Goal: Information Seeking & Learning: Compare options

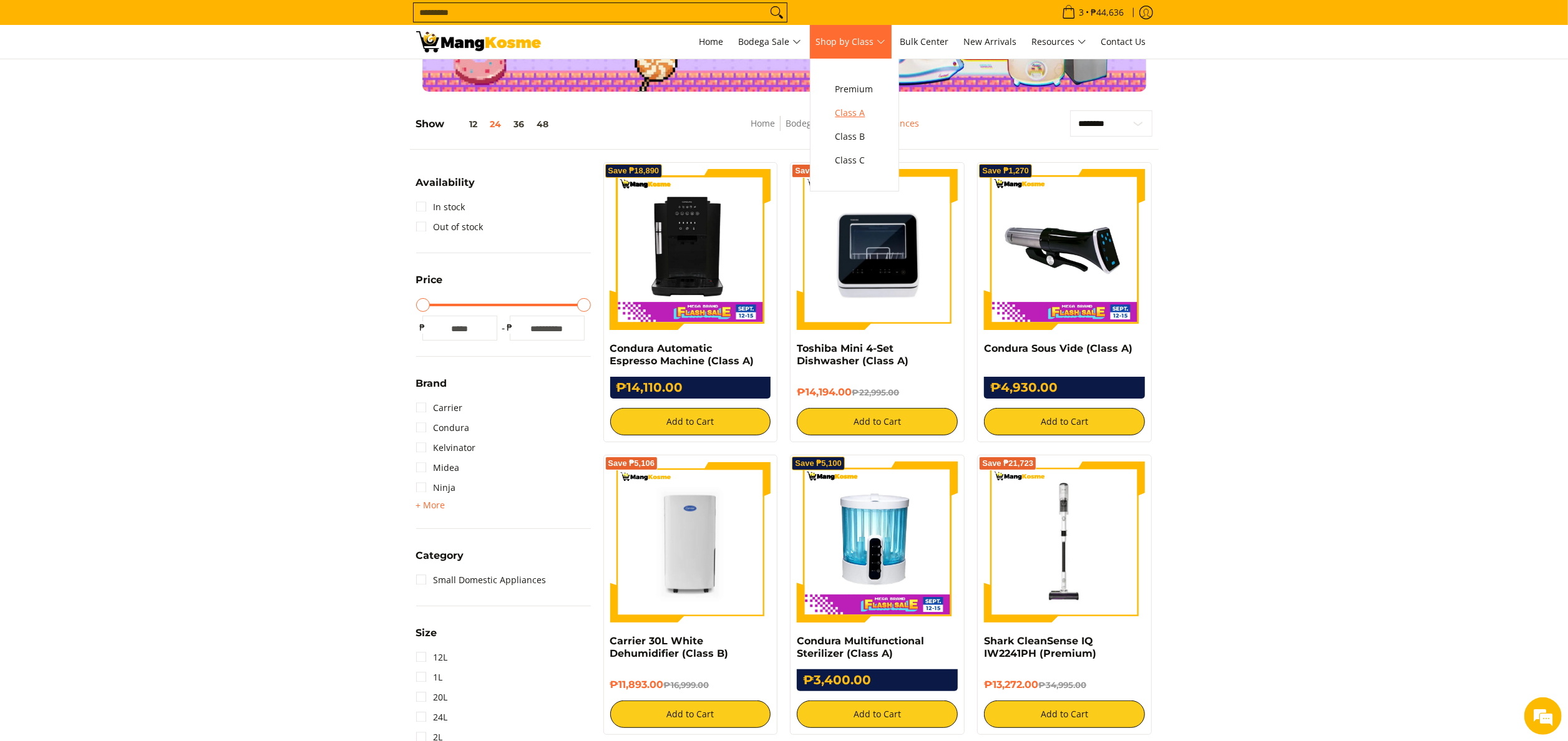
click at [854, 108] on span "Class A" at bounding box center [854, 113] width 38 height 16
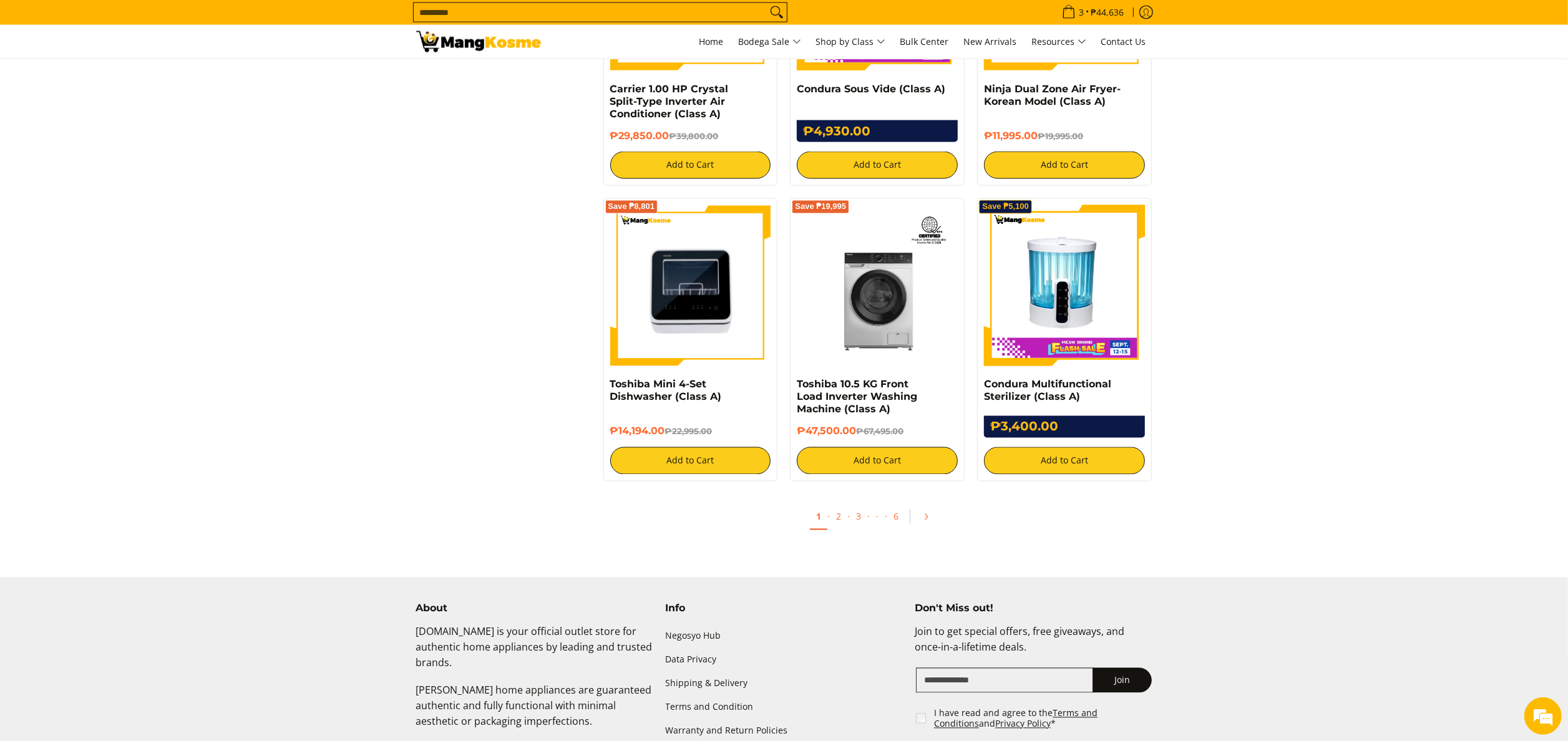
scroll to position [2371, 0]
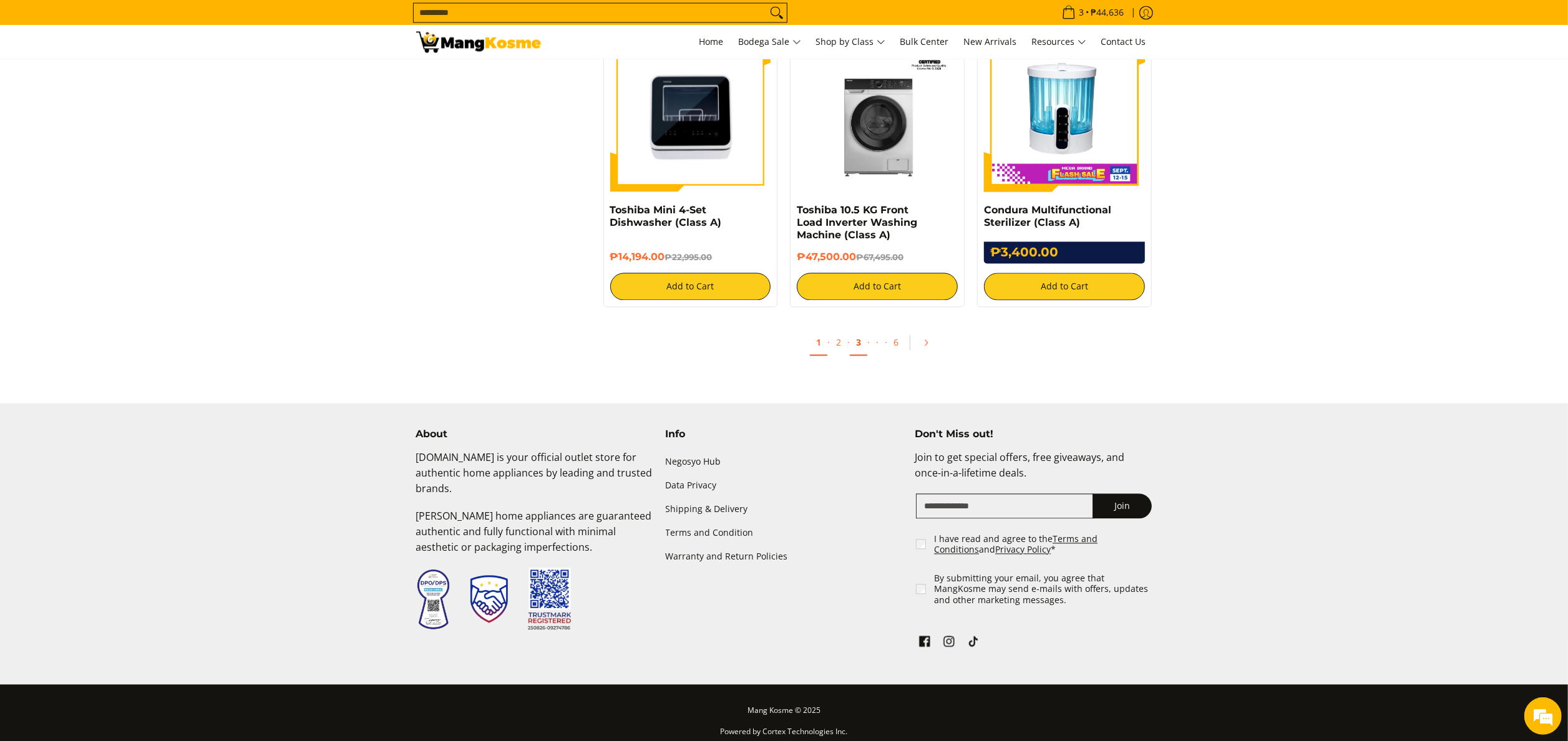
click at [857, 355] on link "3" at bounding box center [859, 342] width 18 height 26
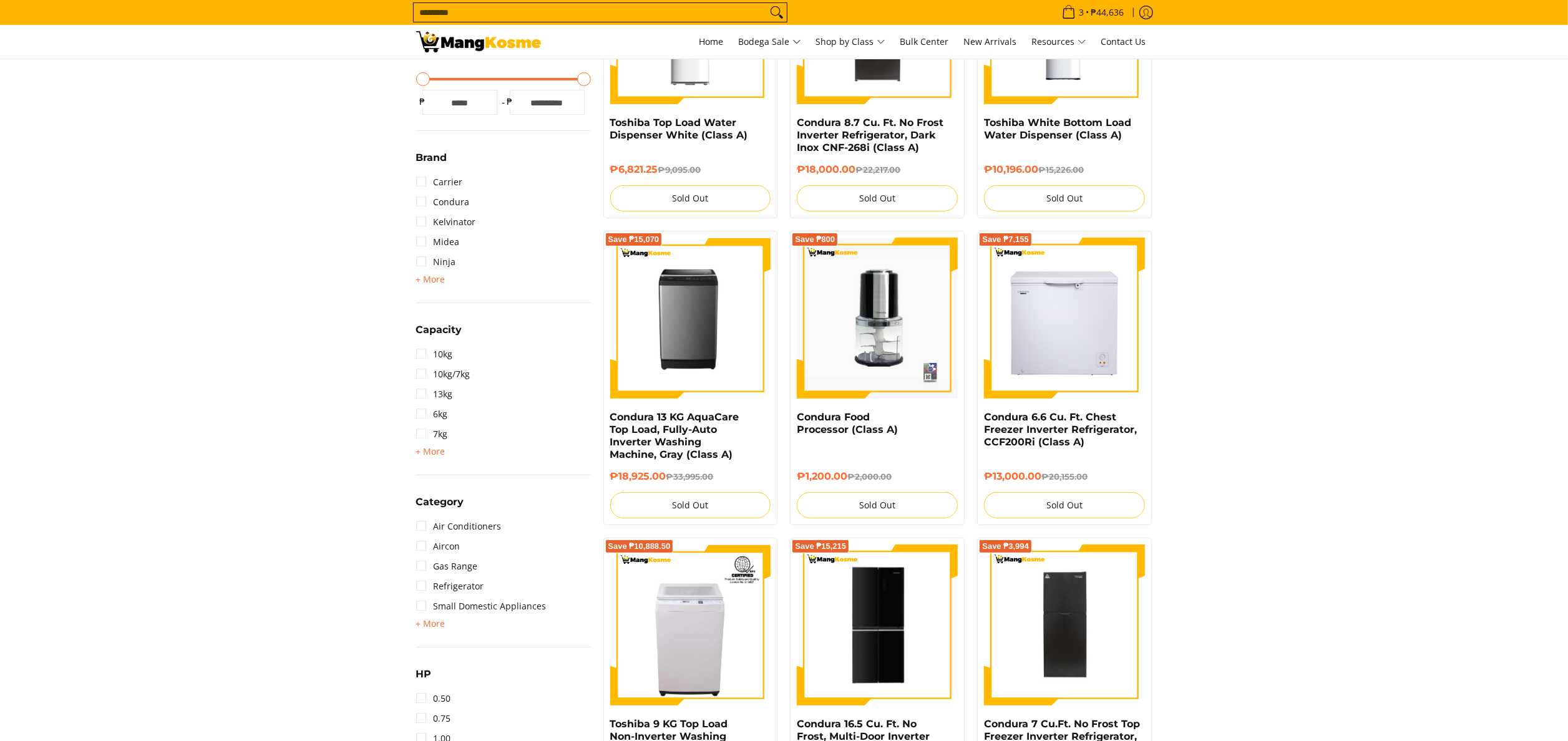
scroll to position [375, 0]
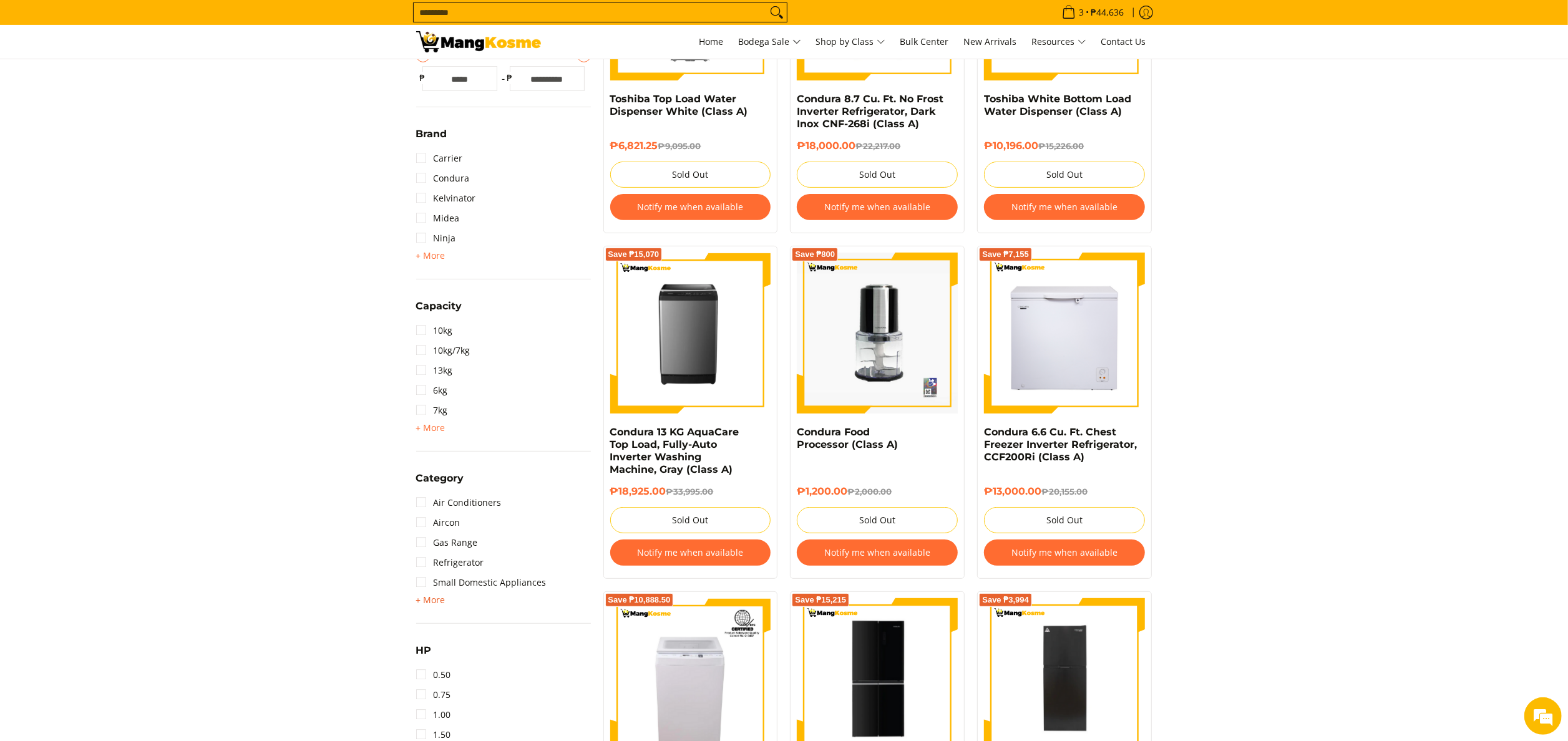
click at [432, 595] on span "+ More" at bounding box center [431, 600] width 30 height 10
click at [469, 568] on link "Refrigerator" at bounding box center [450, 563] width 68 height 20
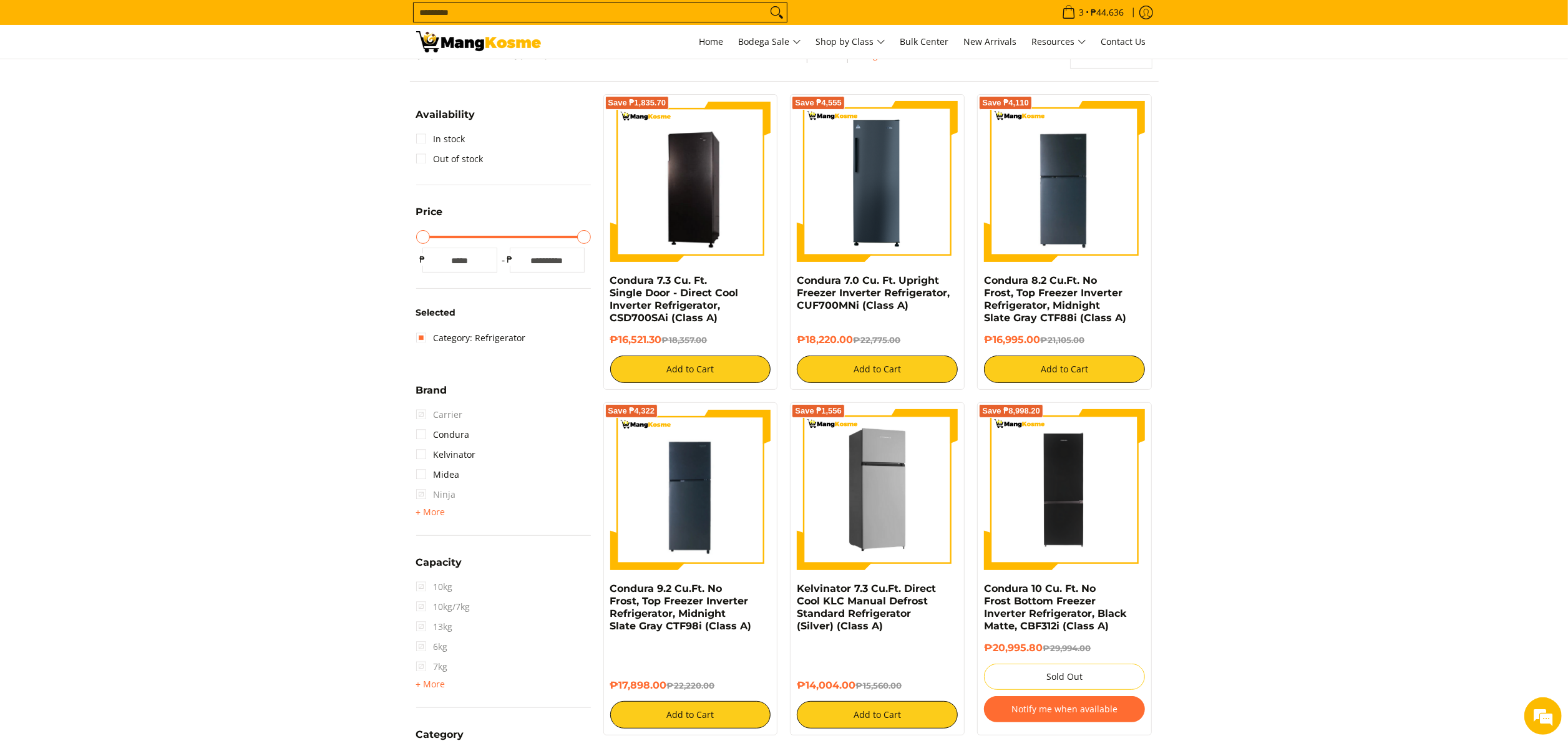
scroll to position [425, 0]
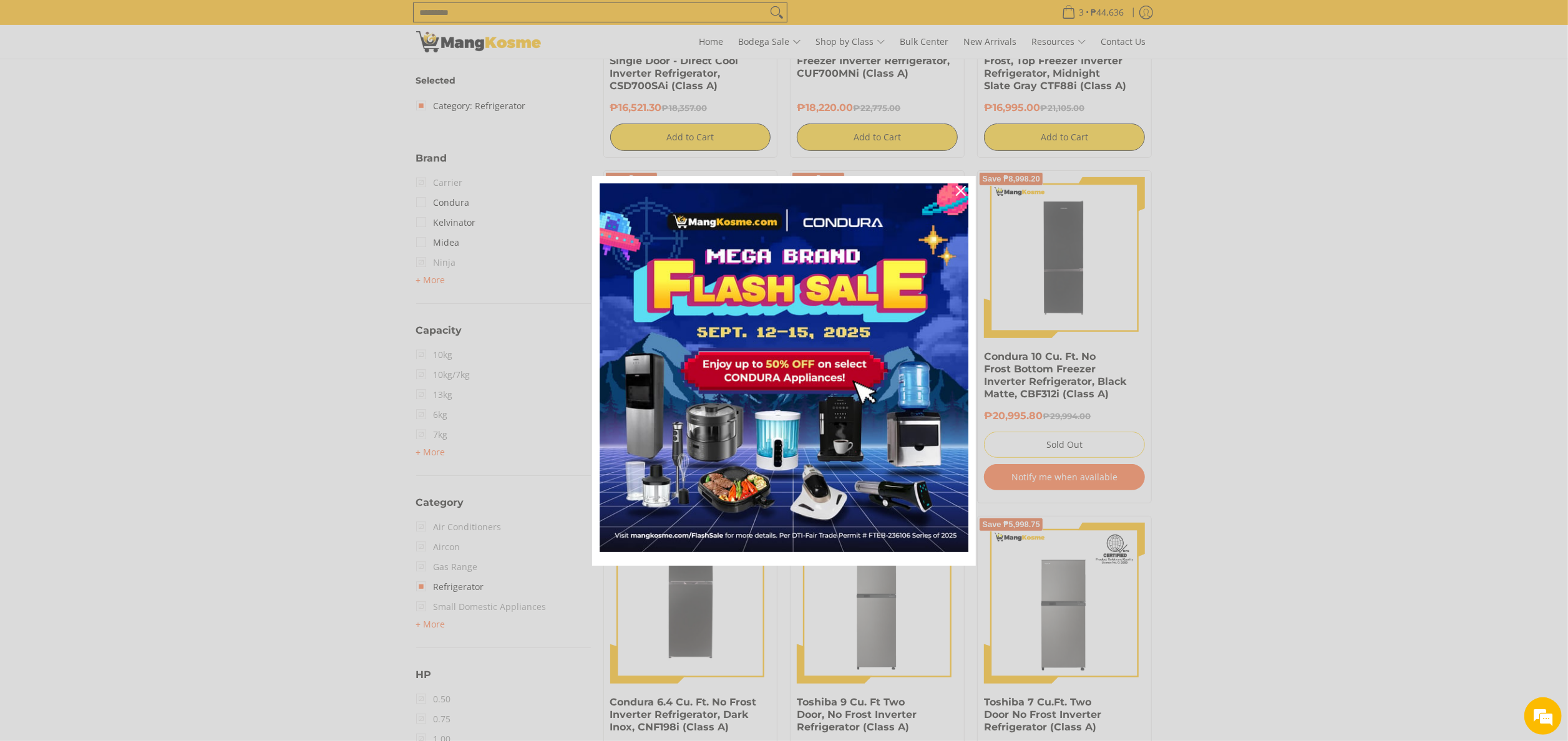
drag, startPoint x: 1121, startPoint y: 361, endPoint x: 1086, endPoint y: 373, distance: 37.0
click at [1120, 362] on div "Marketing offer form" at bounding box center [784, 370] width 1568 height 741
drag, startPoint x: 961, startPoint y: 188, endPoint x: 1041, endPoint y: 272, distance: 116.0
click at [961, 189] on icon "close icon" at bounding box center [961, 191] width 10 height 10
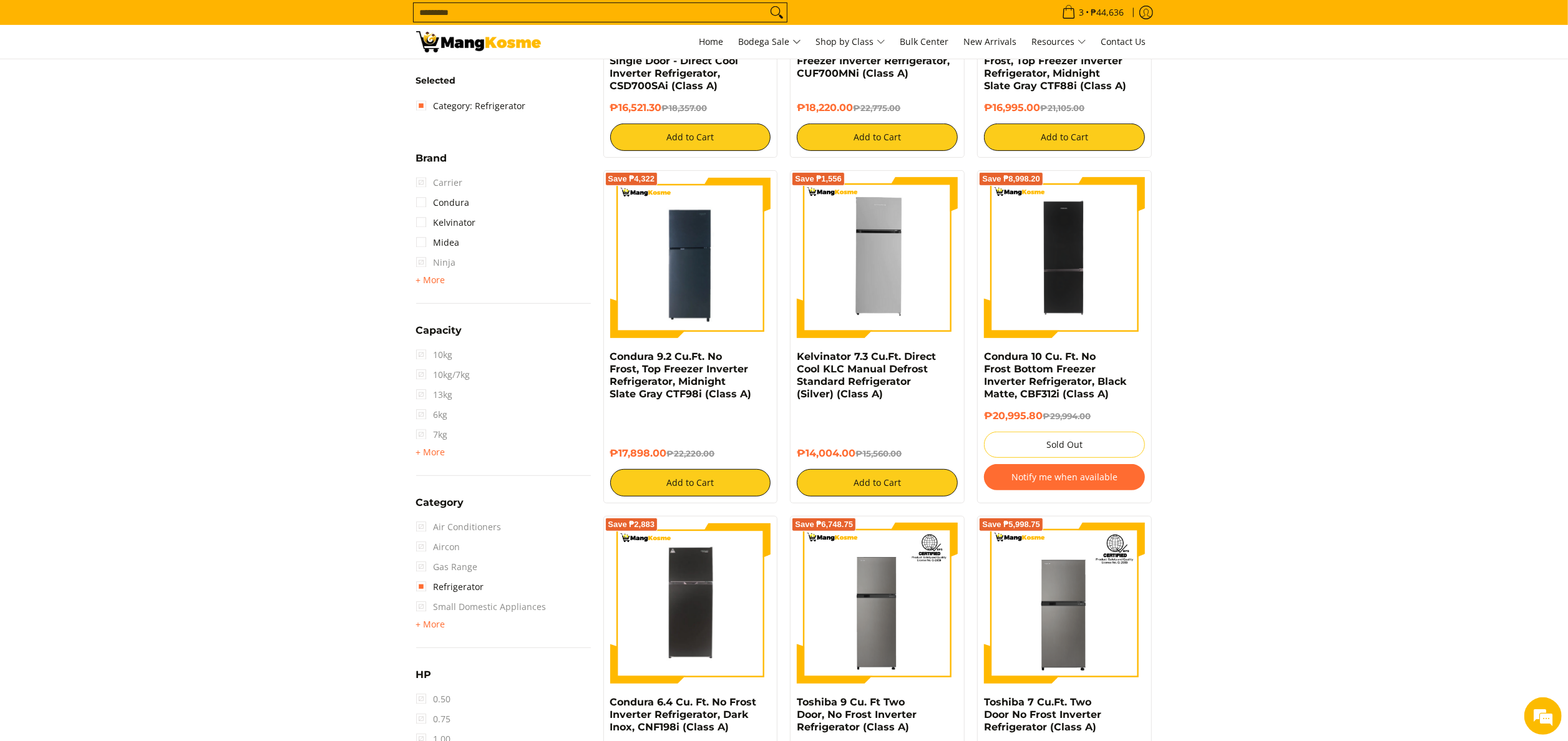
click at [1067, 342] on div "Save ₱8,998.20" at bounding box center [1064, 264] width 161 height 174
click at [1064, 359] on link "Condura 10 Cu. Ft. No Frost Bottom Freezer Inverter Refrigerator, Black Matte, …" at bounding box center [1055, 375] width 142 height 49
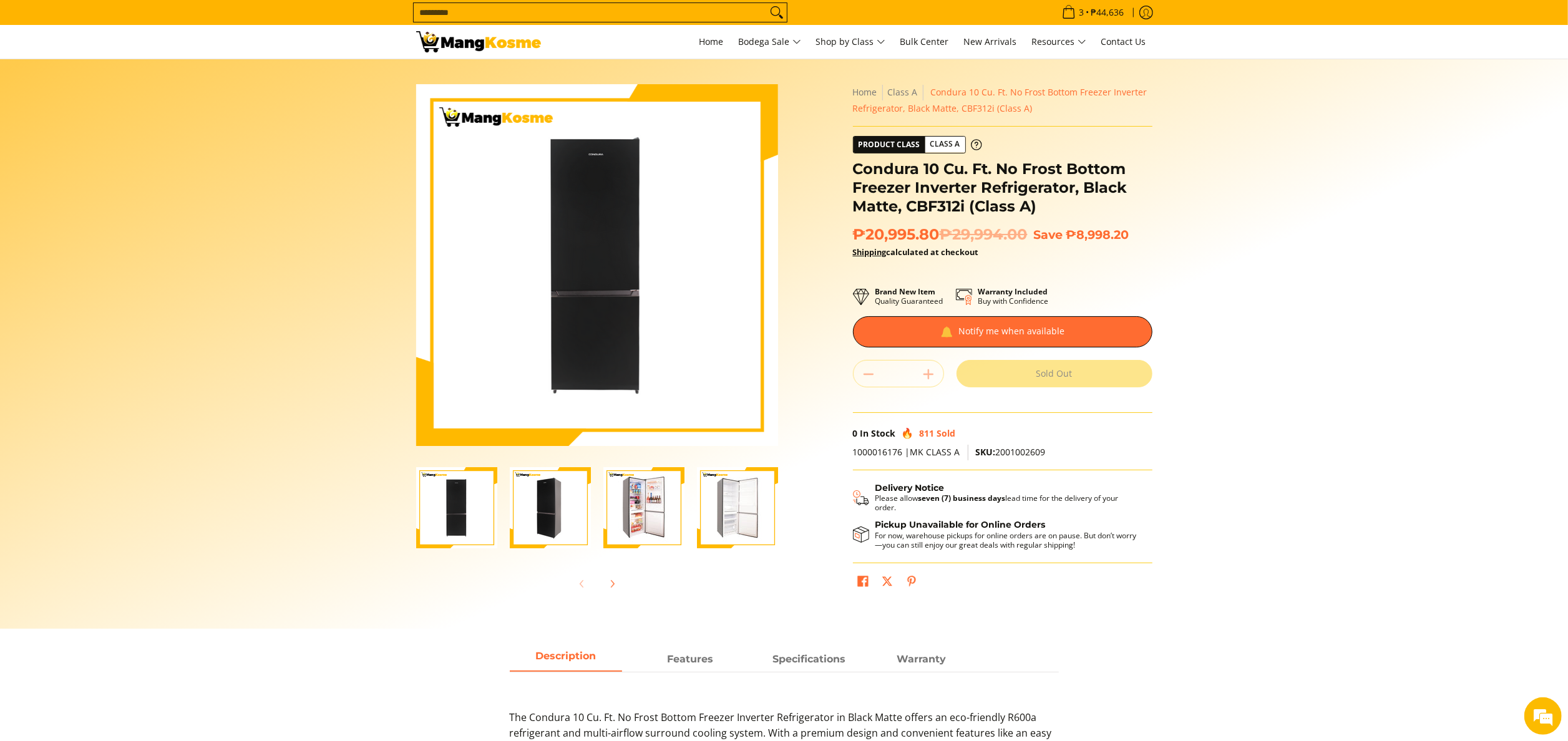
scroll to position [375, 0]
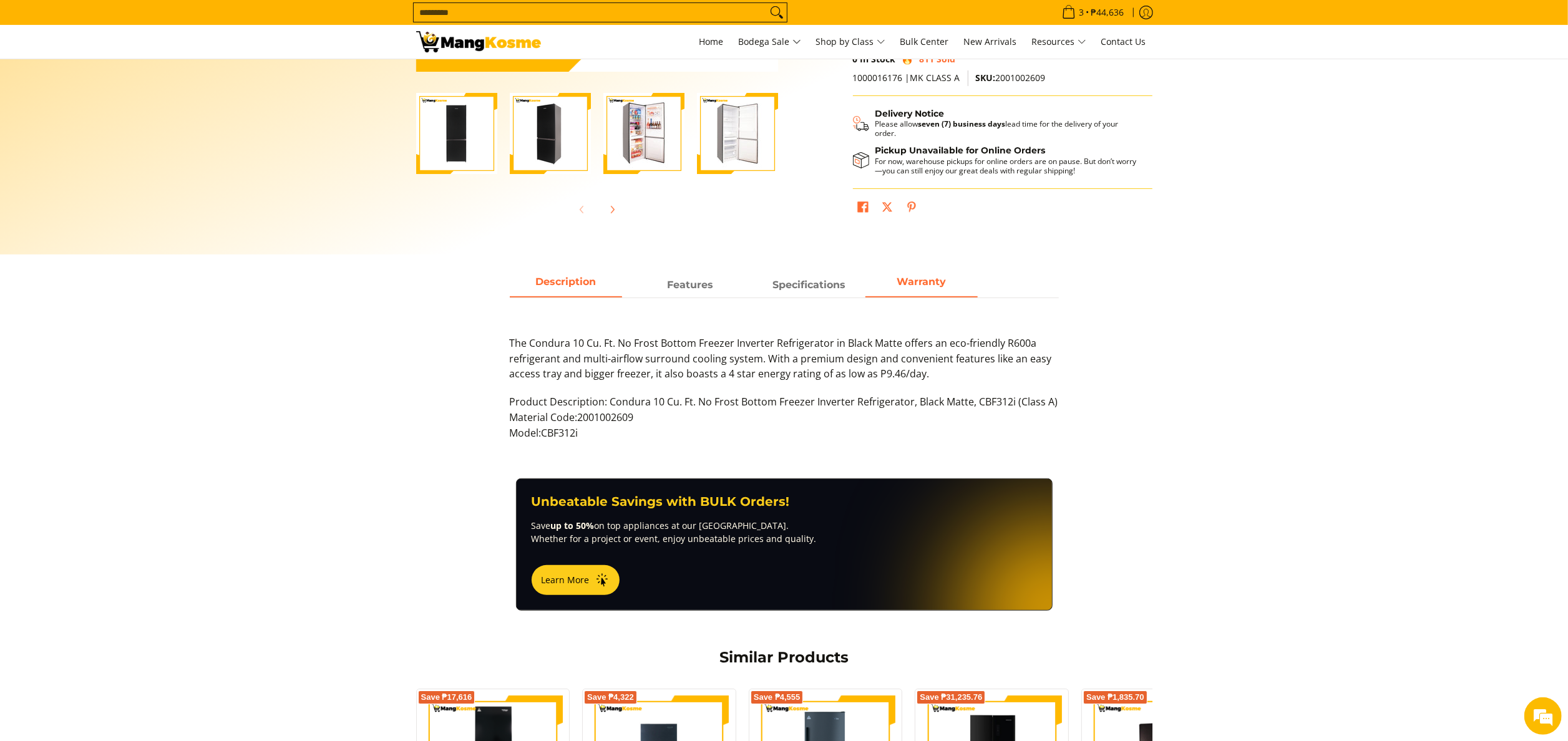
drag, startPoint x: 918, startPoint y: 298, endPoint x: 927, endPoint y: 285, distance: 15.8
click at [920, 296] on div "Description Features Specifications Warranty The Condura 10 Cu. Ft. No Frost Bo…" at bounding box center [784, 363] width 561 height 180
click at [927, 283] on span "Warranty" at bounding box center [921, 281] width 49 height 12
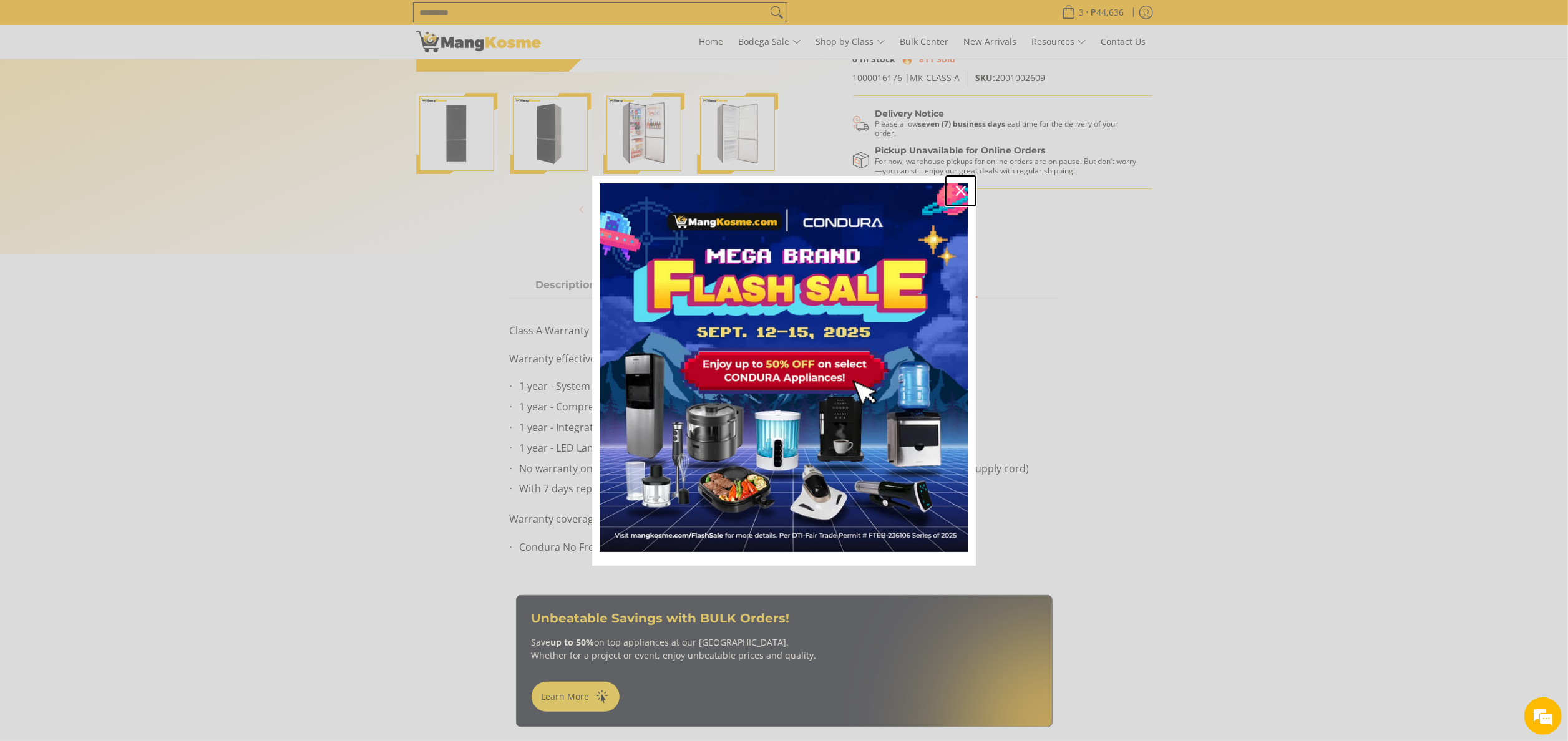
click at [954, 191] on div "Close" at bounding box center [961, 191] width 20 height 20
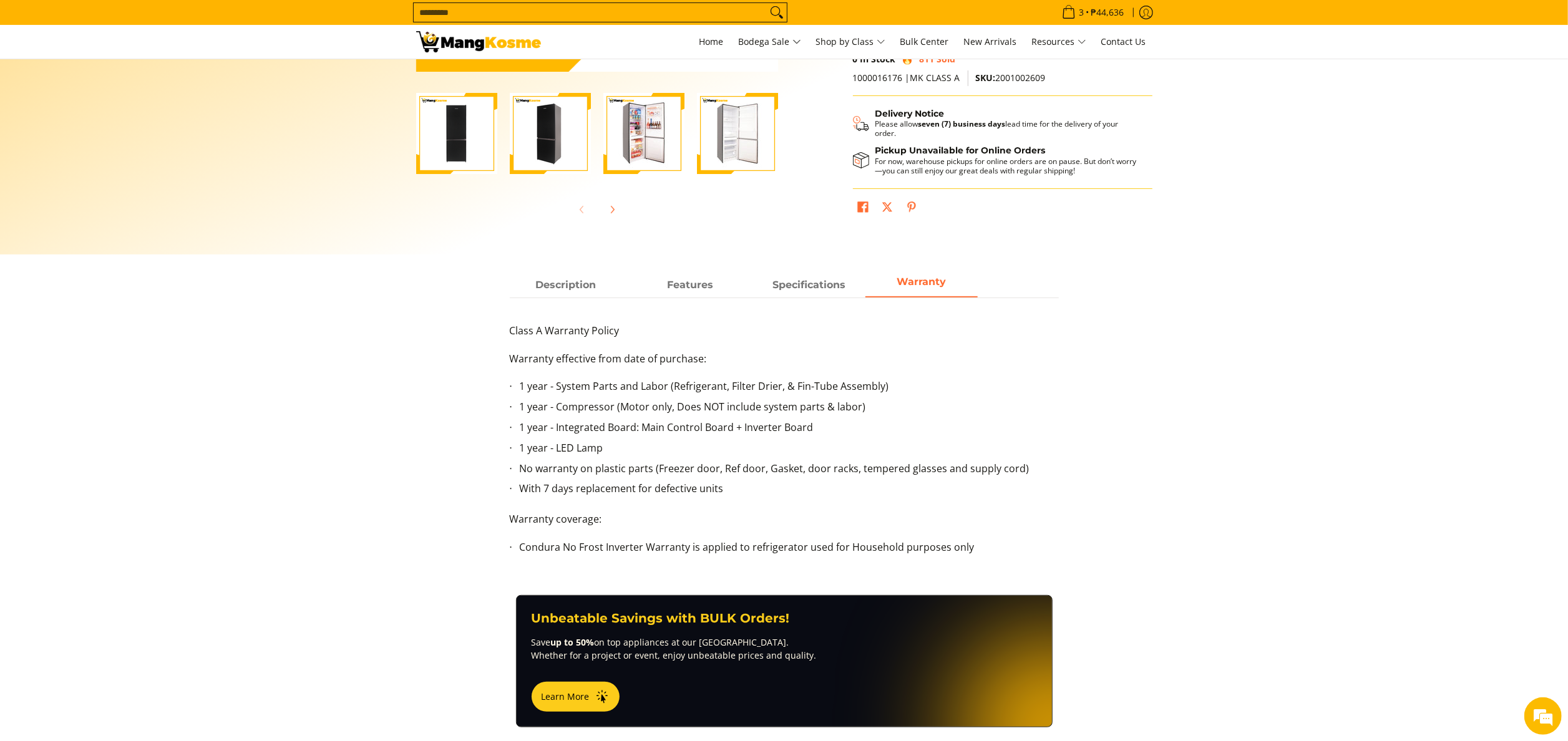
scroll to position [0, 0]
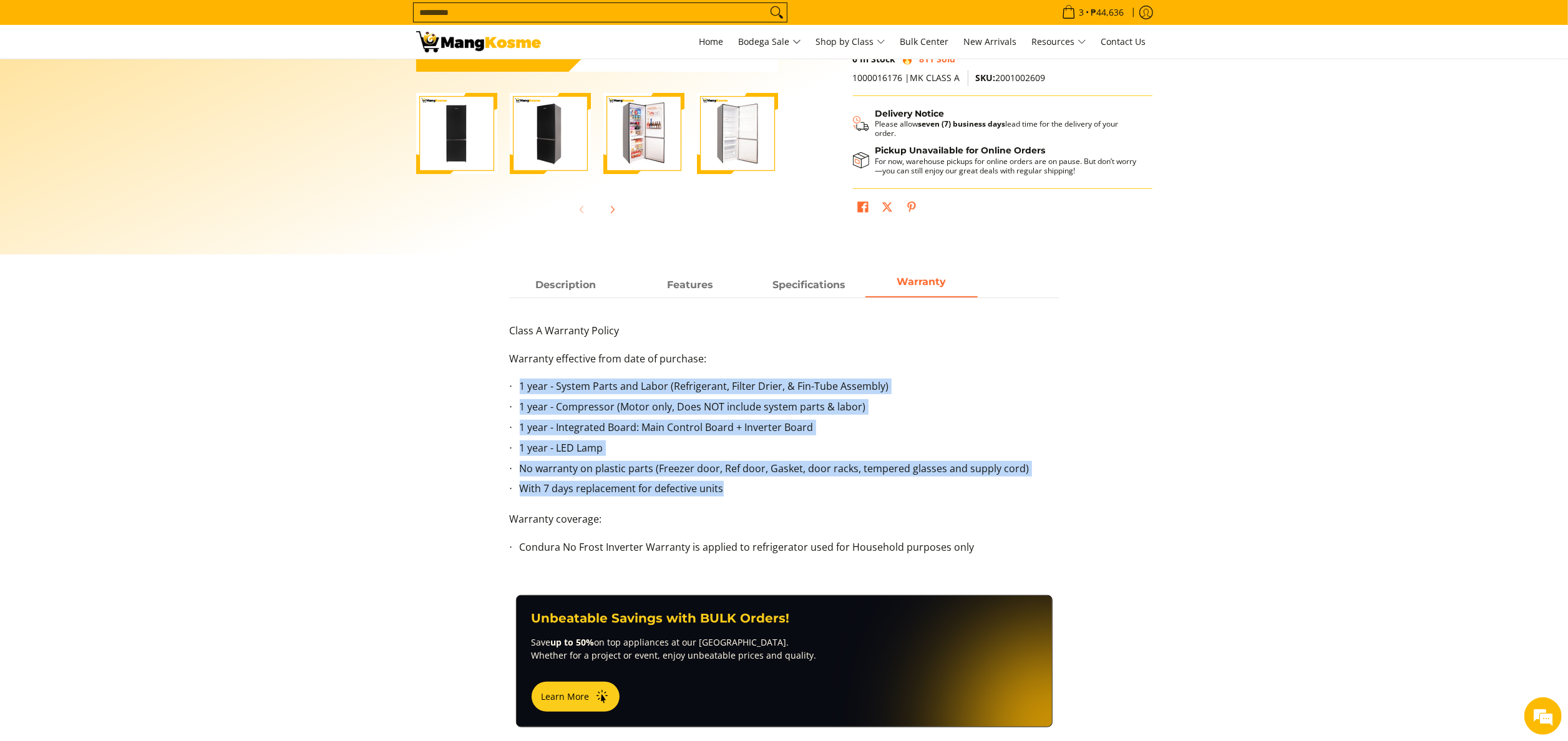
drag, startPoint x: 517, startPoint y: 388, endPoint x: 730, endPoint y: 485, distance: 234.0
click at [730, 485] on ul "1 year - System Parts and Labor (Refrigerant, Filter Drier, & Fin-Tube Assembly…" at bounding box center [784, 445] width 549 height 133
copy ul "1 year - System Parts and Labor (Refrigerant, Filter Drier, & Fin-Tube Assembly…"
click at [760, 490] on li "With 7 days replacement for defective units" at bounding box center [789, 491] width 539 height 21
drag, startPoint x: 521, startPoint y: 366, endPoint x: 1032, endPoint y: 463, distance: 520.1
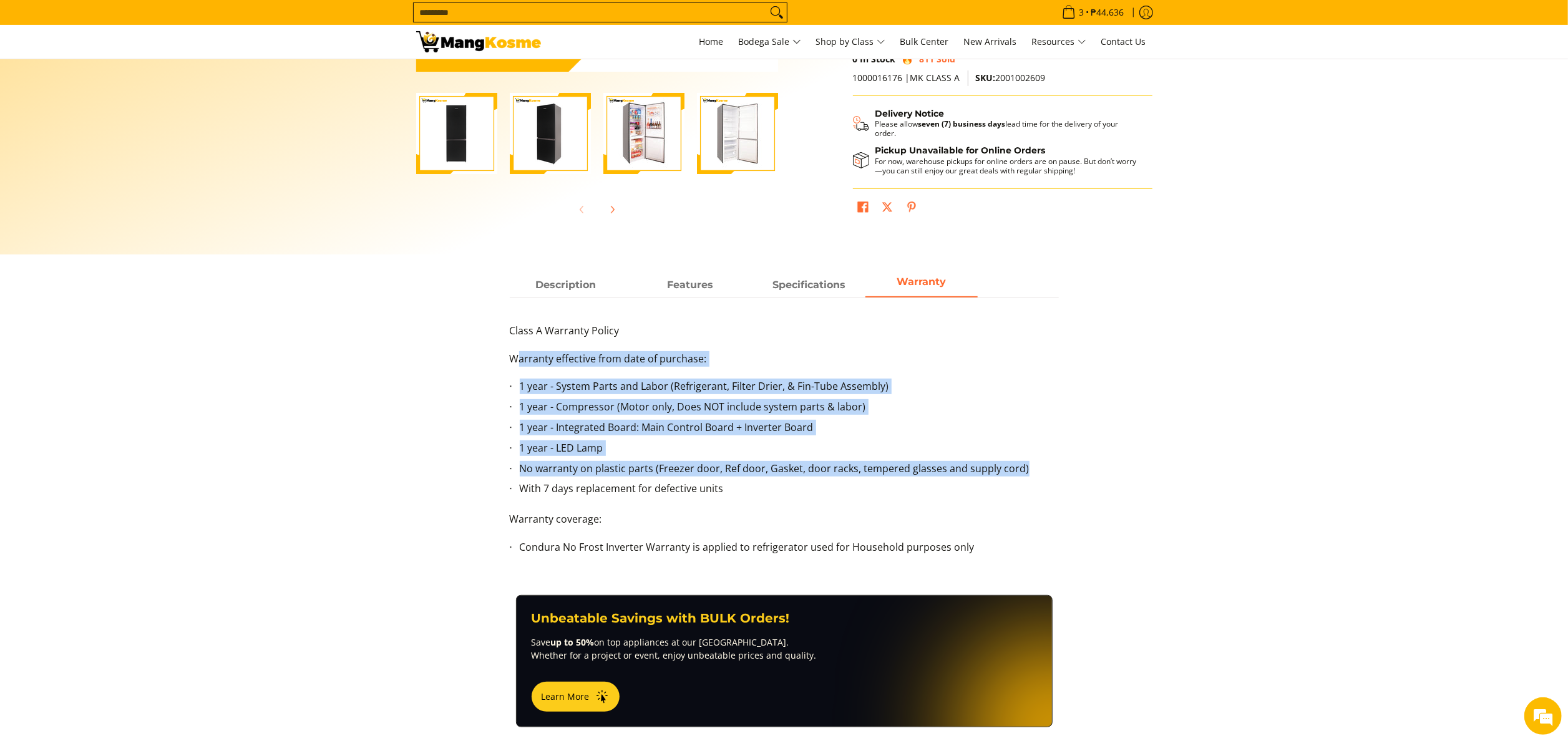
click at [1032, 463] on div "Class A Warranty Policy Warranty effective from date of purchase: 1 year - Syst…" at bounding box center [784, 446] width 549 height 247
copy div "arranty effective from date of purchase: 1 year - System Parts and Labor (Refri…"
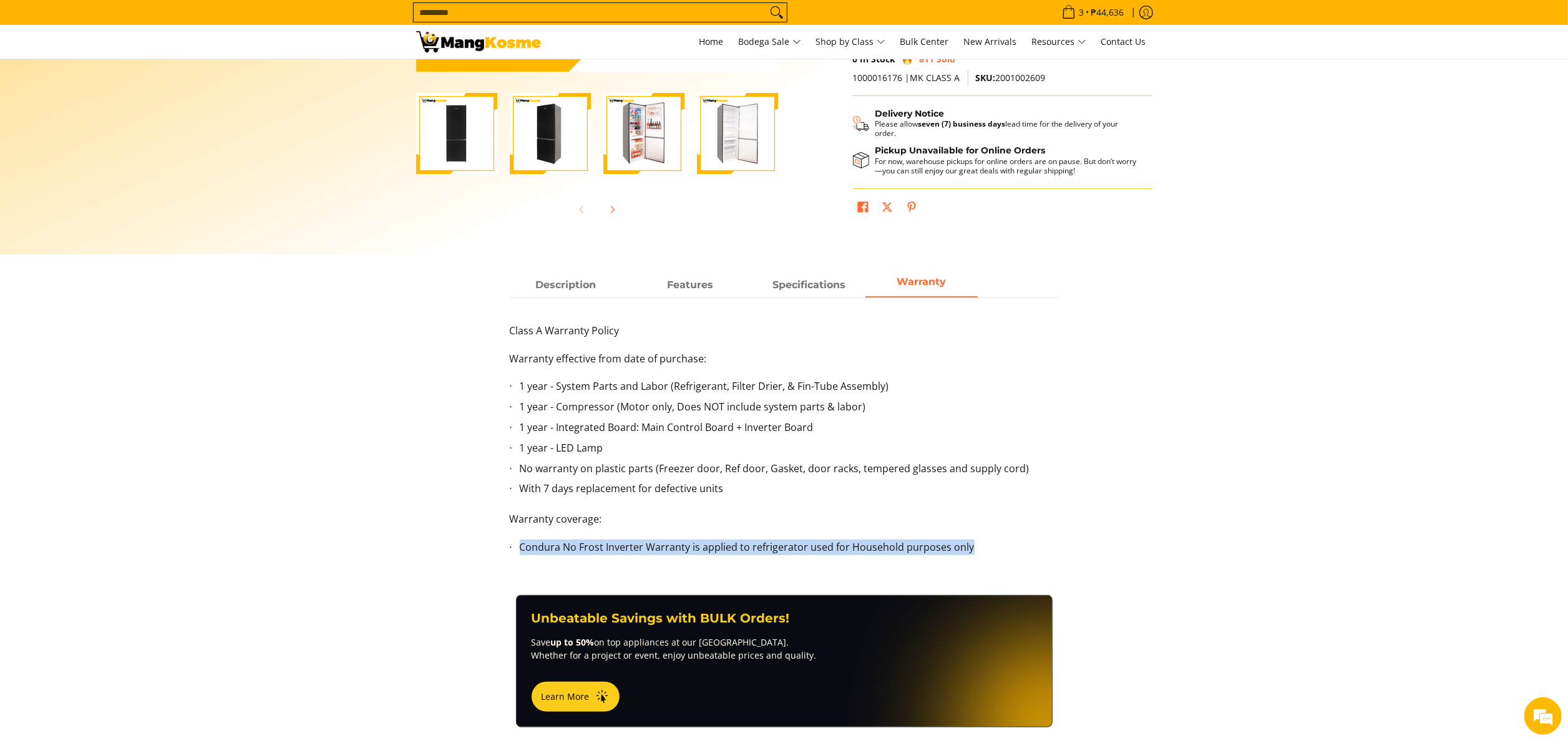
drag, startPoint x: 512, startPoint y: 546, endPoint x: 976, endPoint y: 545, distance: 464.0
click at [976, 545] on ul "Condura No Frost Inverter Warranty is applied to refrigerator used for Househol…" at bounding box center [784, 555] width 549 height 31
copy li "Condura No Frost Inverter Warranty is applied to refrigerator used for Househol…"
click at [667, 10] on input "Search..." at bounding box center [590, 13] width 353 height 19
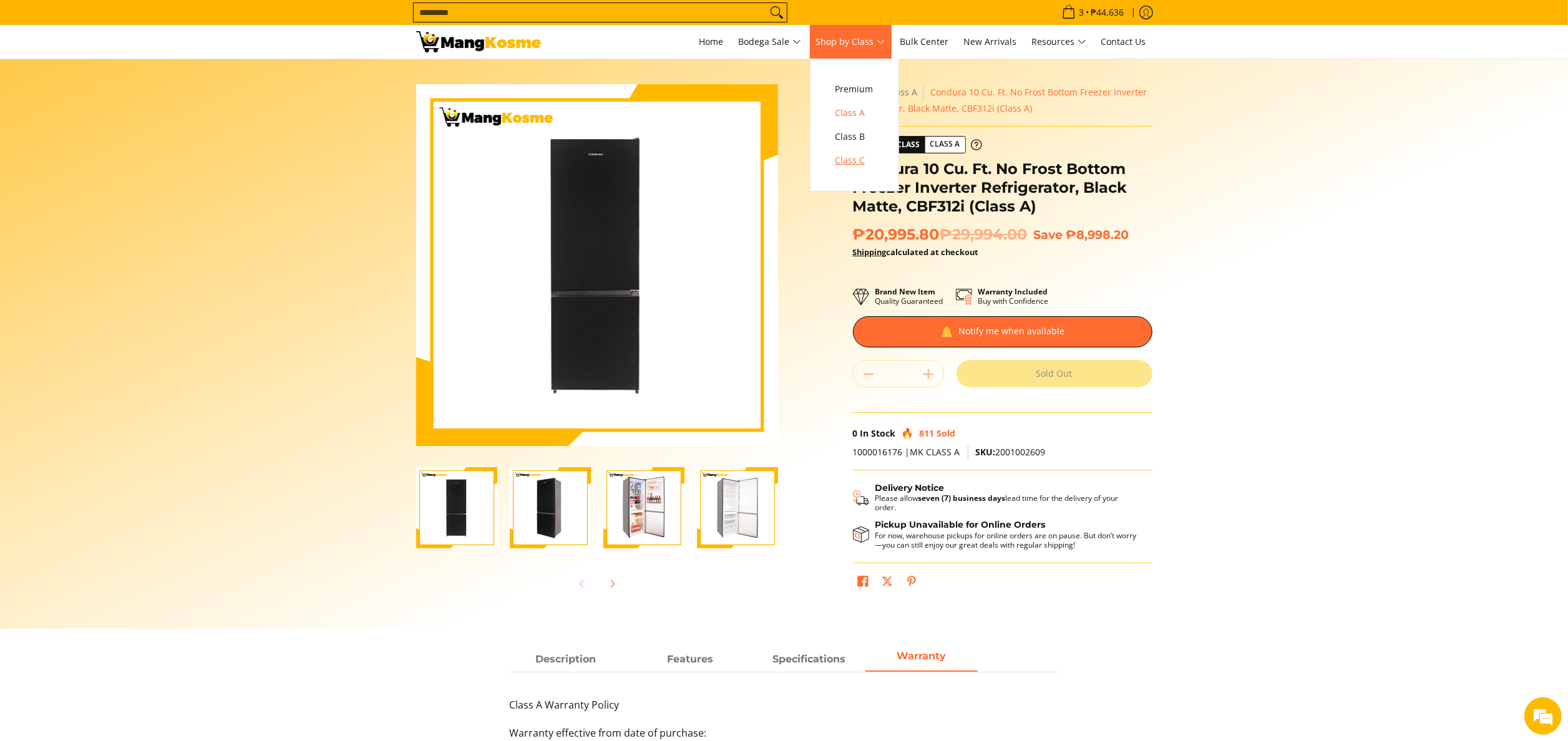
click at [861, 156] on span "Class C" at bounding box center [854, 161] width 38 height 16
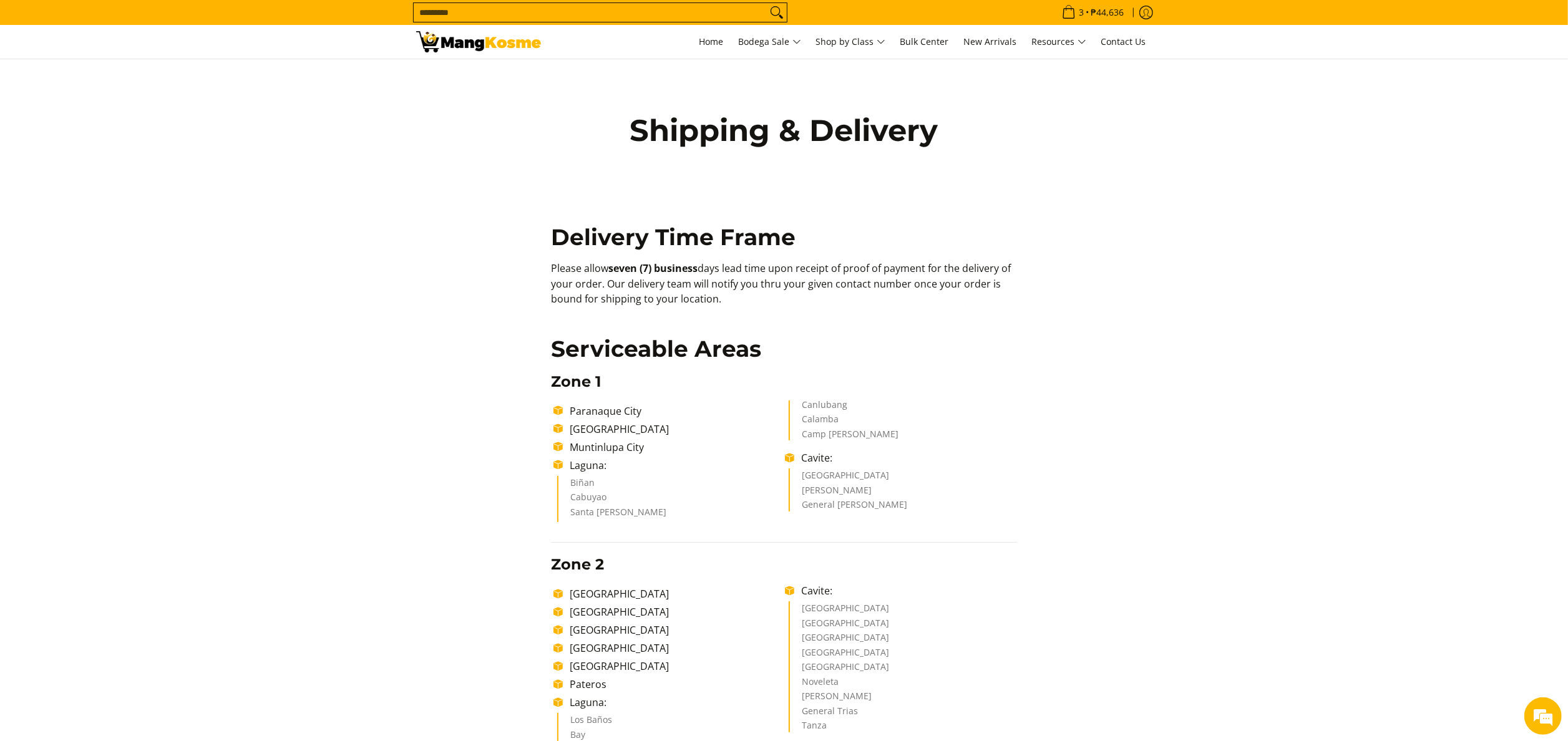
drag, startPoint x: 1178, startPoint y: 359, endPoint x: 1185, endPoint y: 359, distance: 7.0
click at [701, 31] on link "Home" at bounding box center [711, 42] width 37 height 34
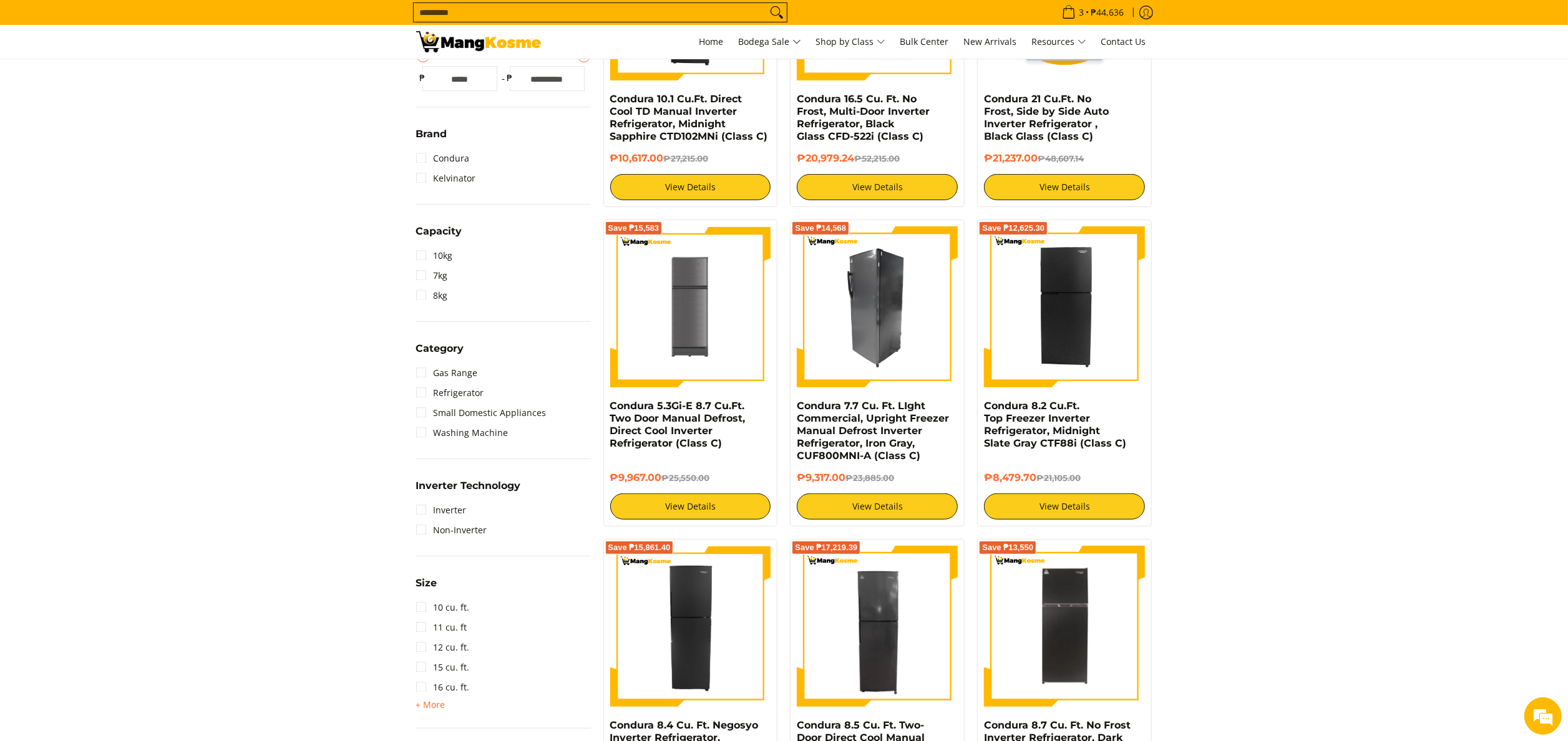
click at [820, 385] on img at bounding box center [877, 307] width 161 height 161
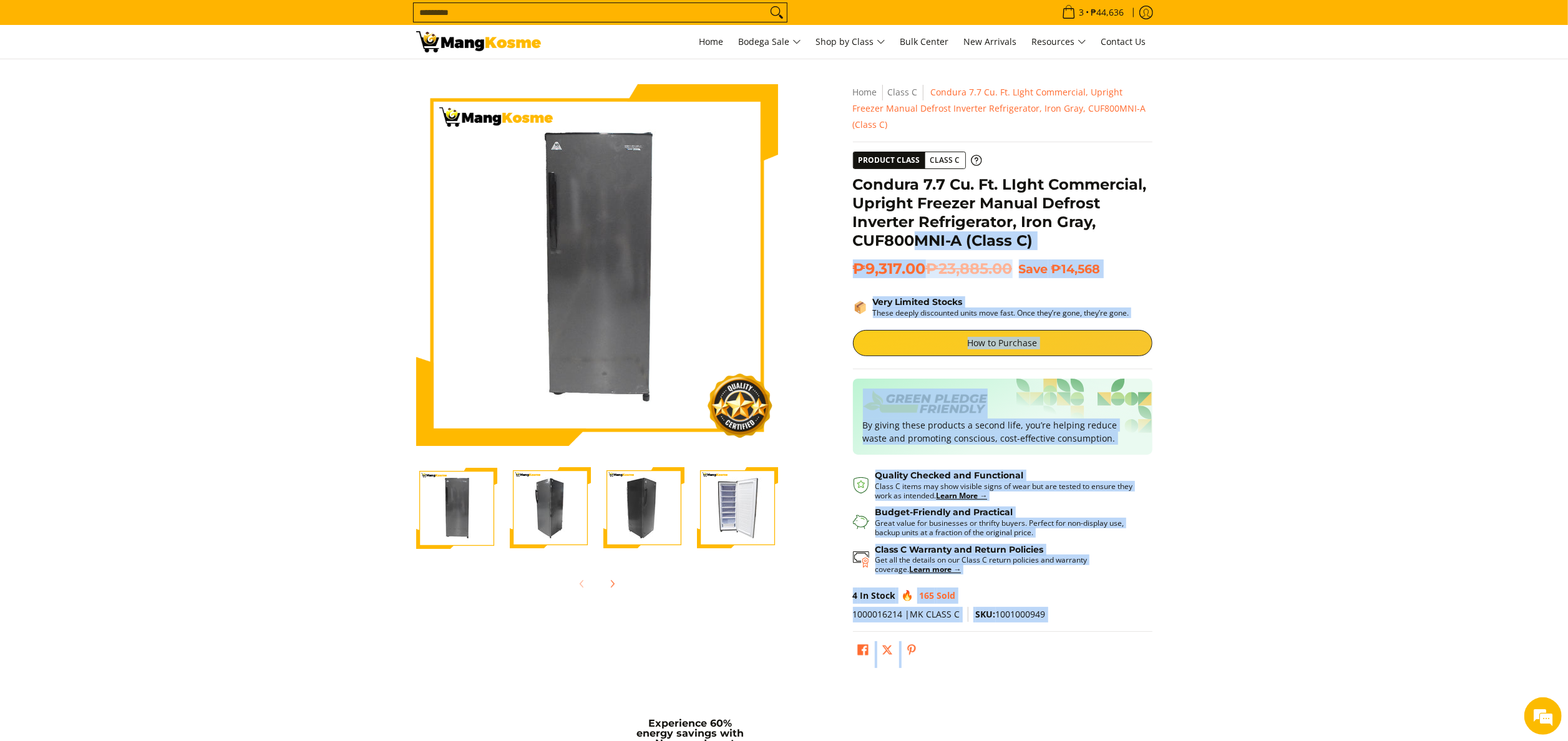
drag, startPoint x: 0, startPoint y: 0, endPoint x: 913, endPoint y: 233, distance: 942.3
click at [913, 233] on div "**********" at bounding box center [1003, 380] width 312 height 591
drag, startPoint x: 913, startPoint y: 233, endPoint x: 927, endPoint y: 257, distance: 27.8
click at [913, 259] on span "₱9,317.00 ₱23,885.00" at bounding box center [933, 269] width 160 height 19
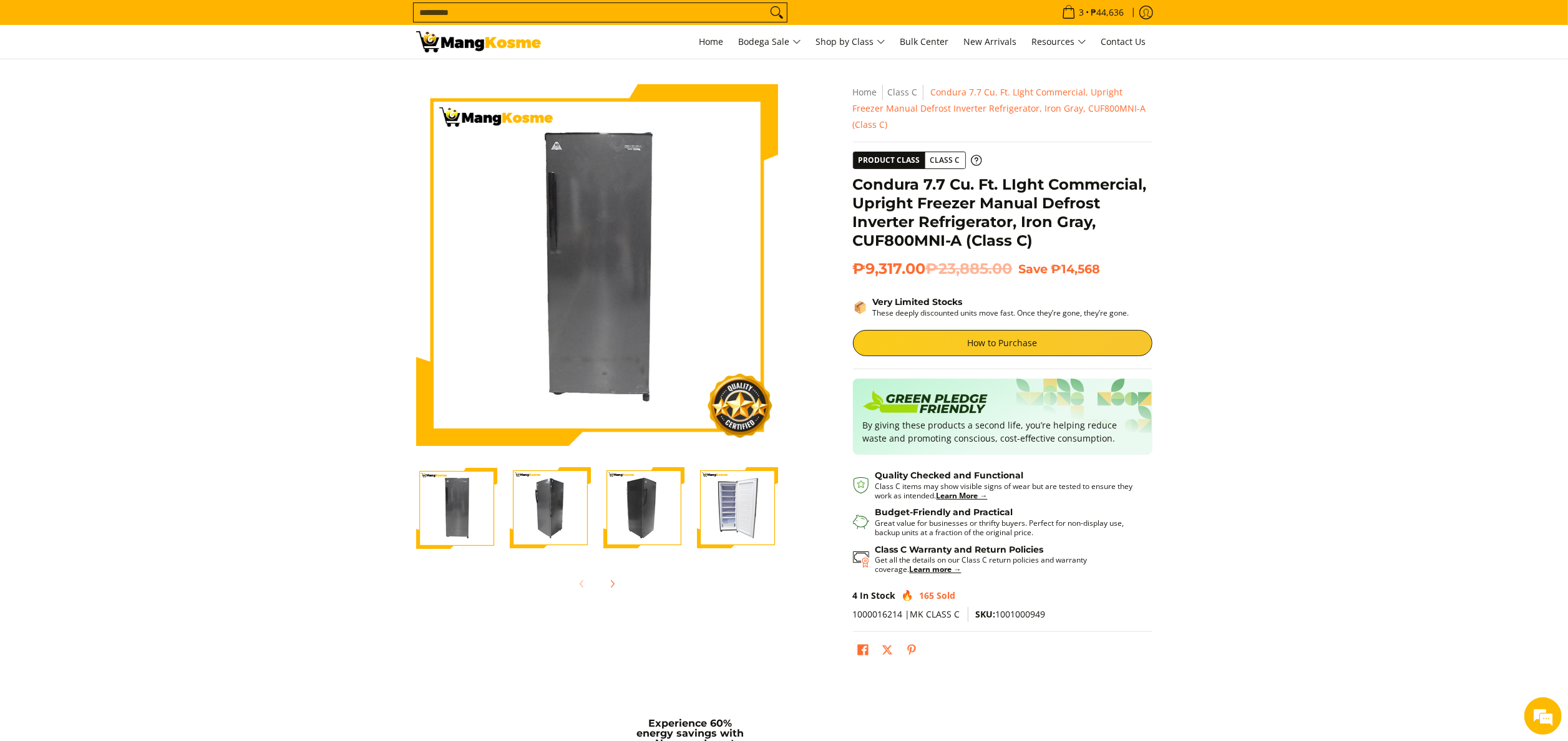
click at [927, 259] on span "₱9,317.00 ₱23,885.00" at bounding box center [933, 269] width 160 height 19
drag, startPoint x: 927, startPoint y: 255, endPoint x: 852, endPoint y: 167, distance: 115.6
click at [852, 167] on div "**********" at bounding box center [1003, 380] width 312 height 591
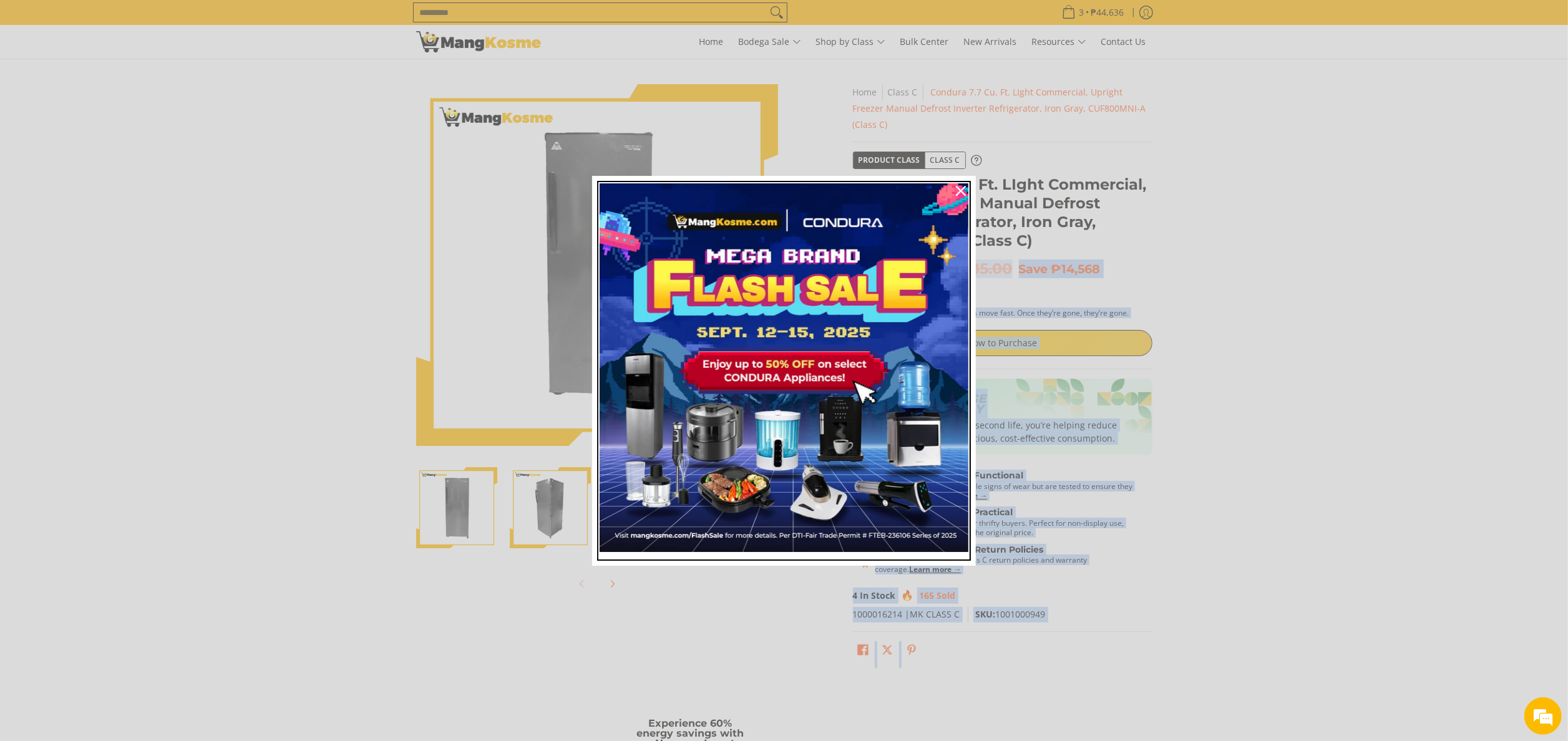
drag, startPoint x: 852, startPoint y: 167, endPoint x: 959, endPoint y: 221, distance: 119.9
click at [959, 221] on img "Marketing offer form" at bounding box center [784, 368] width 369 height 369
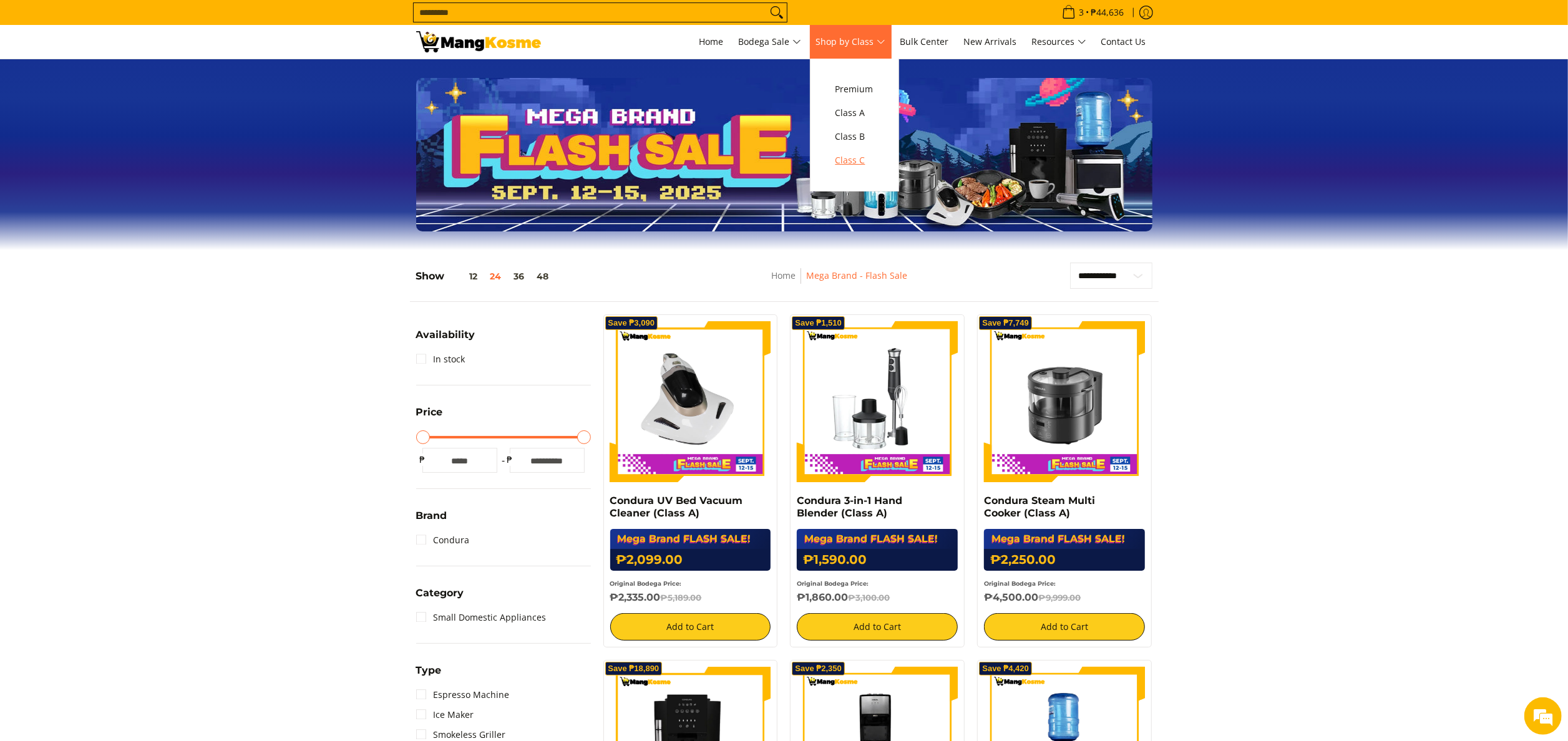
click at [867, 154] on span "Class C" at bounding box center [854, 161] width 38 height 16
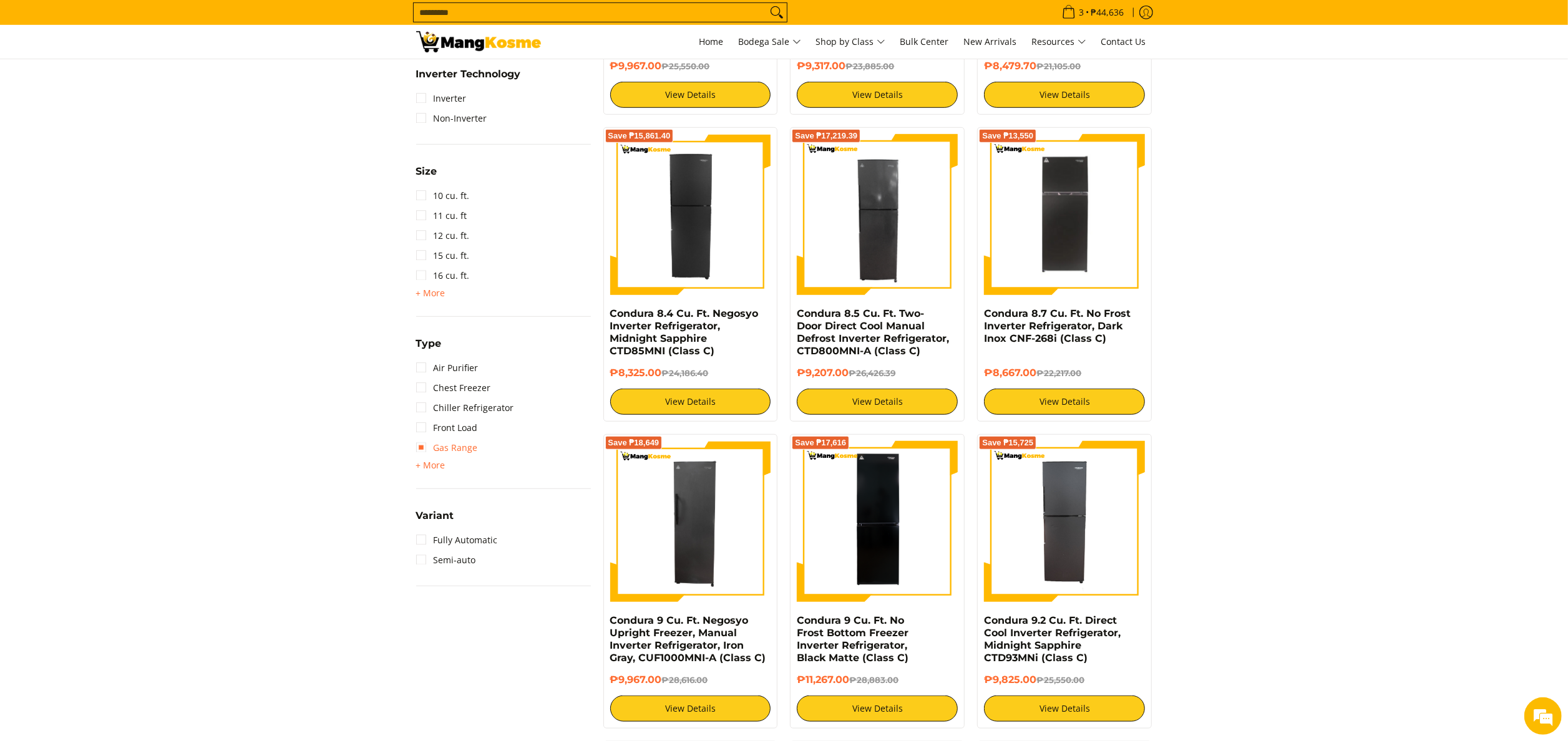
scroll to position [873, 0]
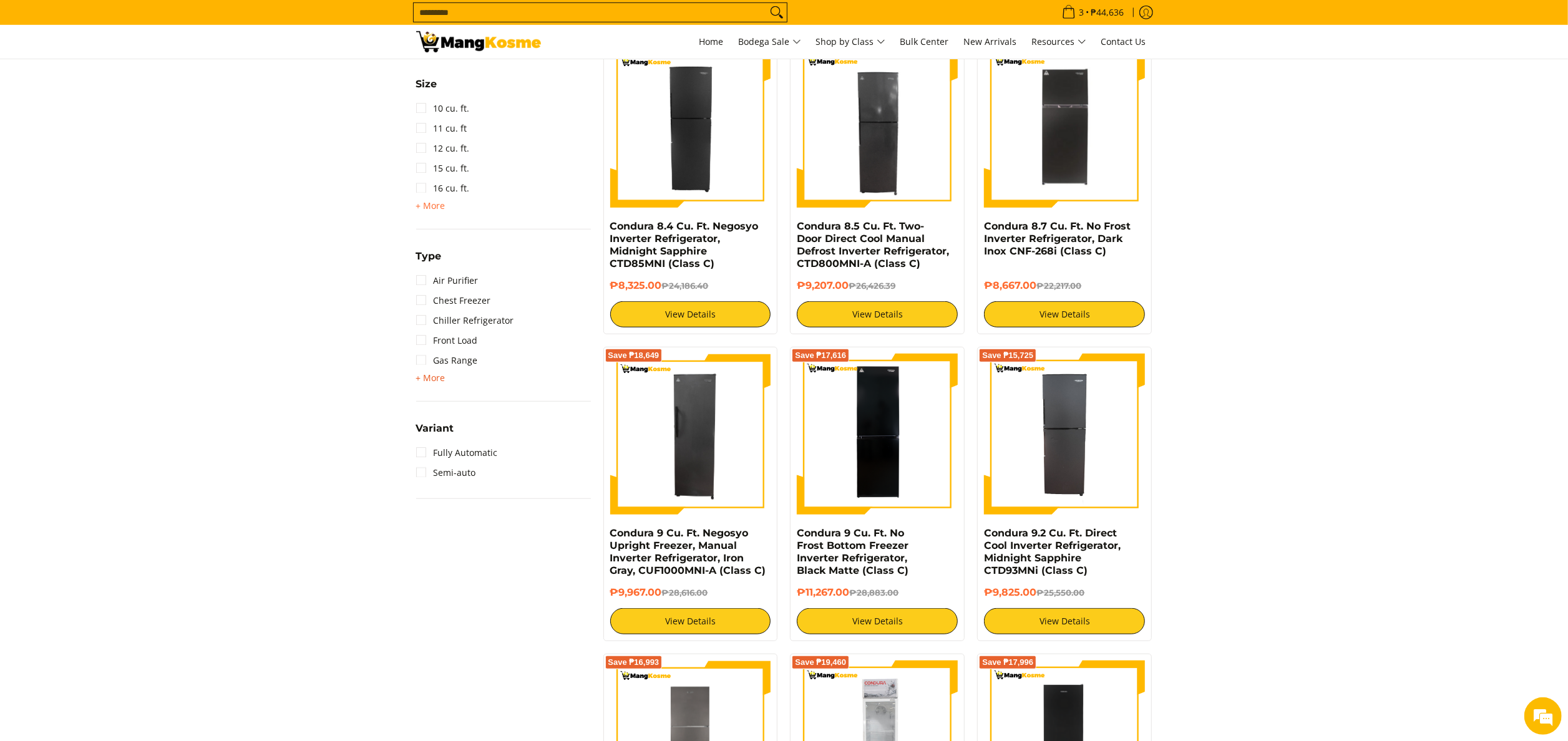
click at [429, 378] on span "+ More" at bounding box center [431, 378] width 30 height 10
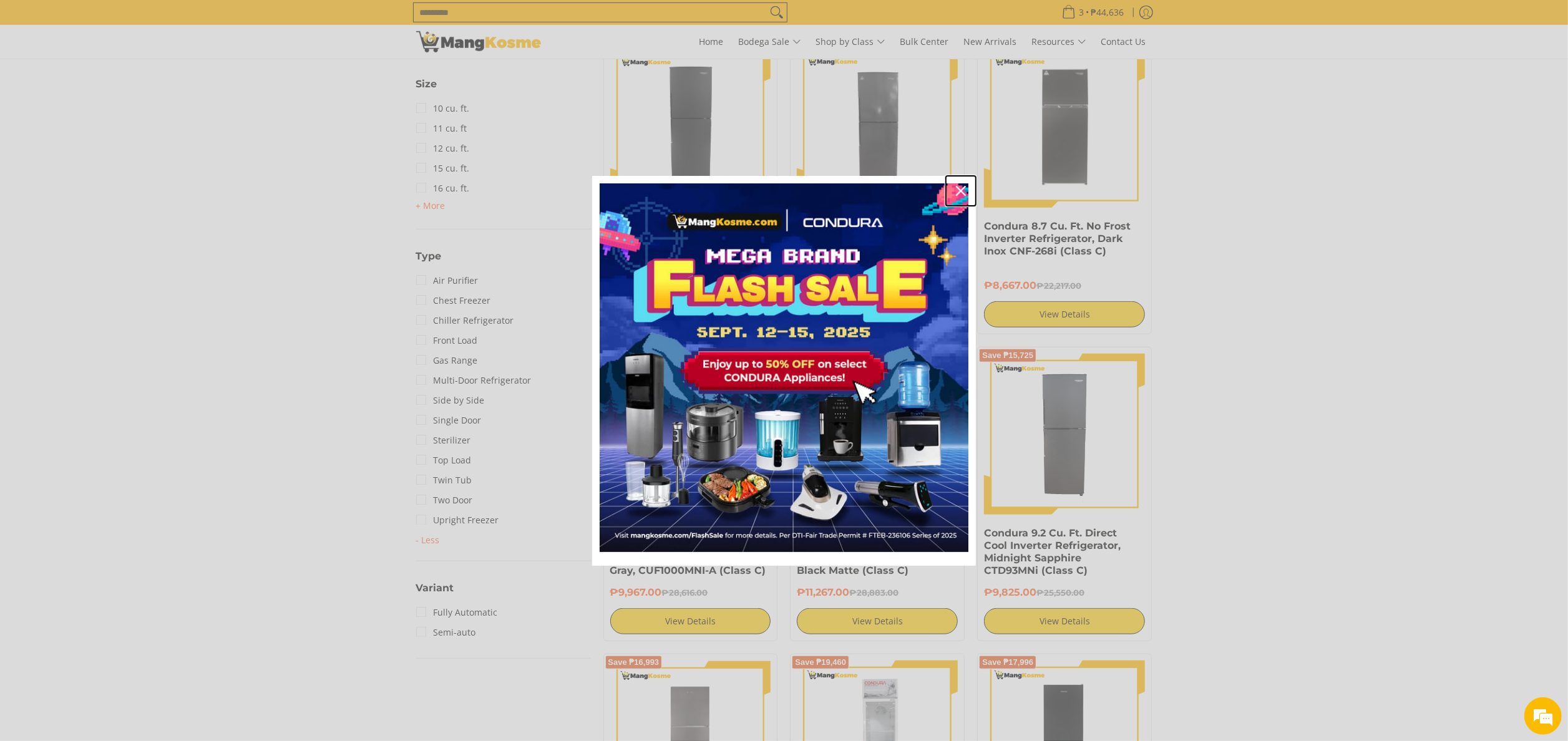
click at [962, 188] on icon "close icon" at bounding box center [961, 191] width 10 height 10
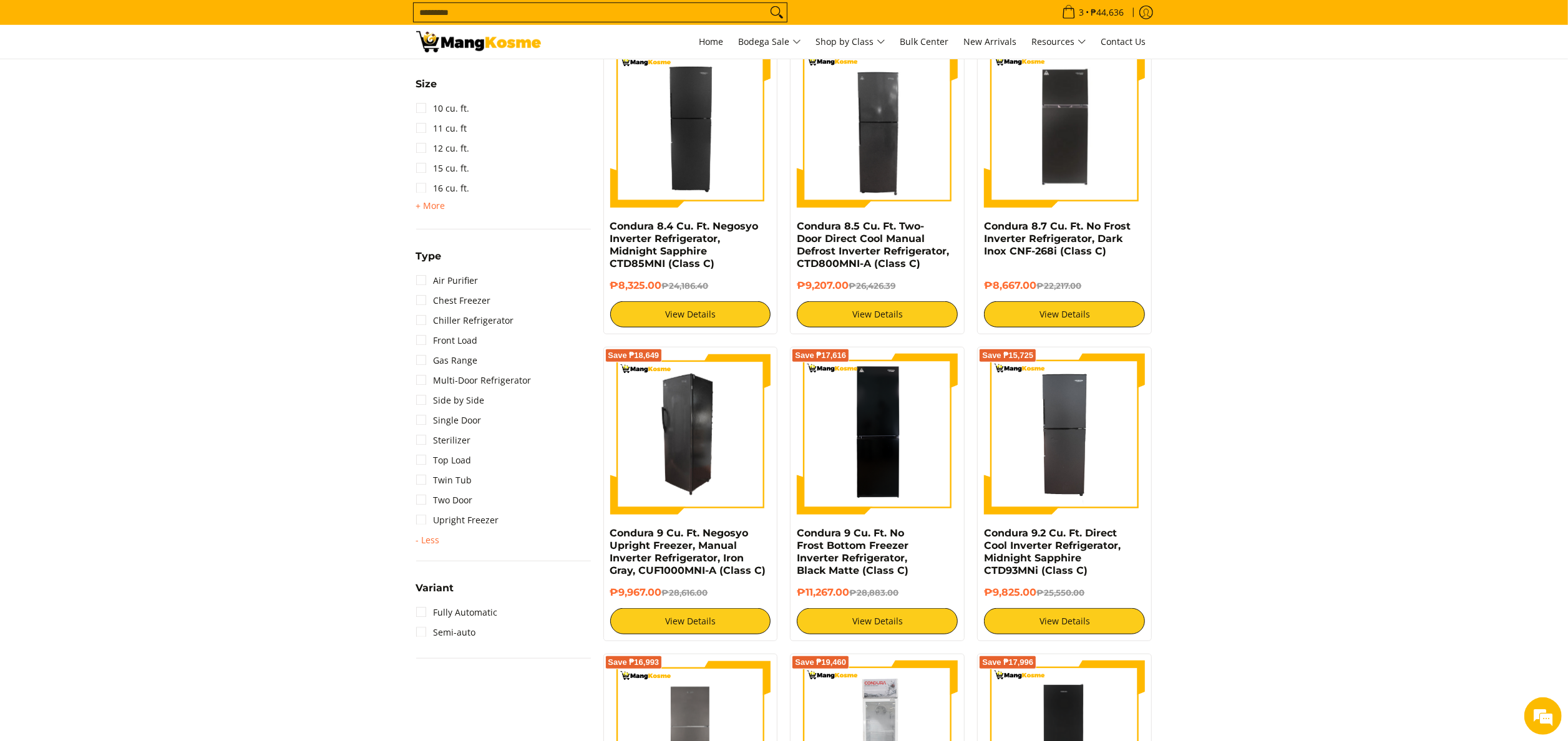
click at [682, 472] on img at bounding box center [691, 434] width 161 height 161
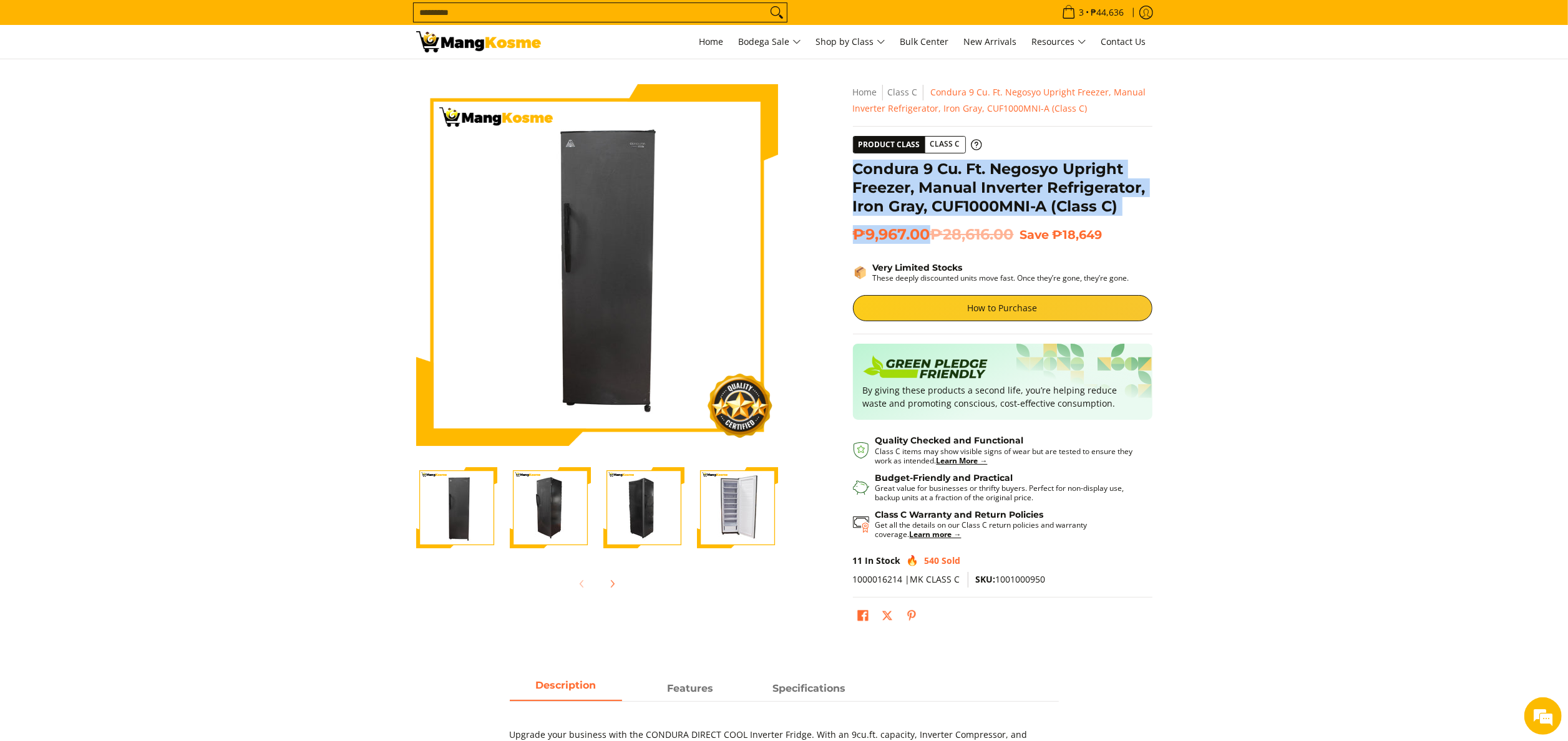
copy div "Condura 9 Cu. Ft. Negosyo Upright Freezer, Manual Inverter Refrigerator, Iron G…"
drag, startPoint x: 854, startPoint y: 166, endPoint x: 928, endPoint y: 229, distance: 97.2
click at [928, 229] on div "**********" at bounding box center [1003, 362] width 300 height 555
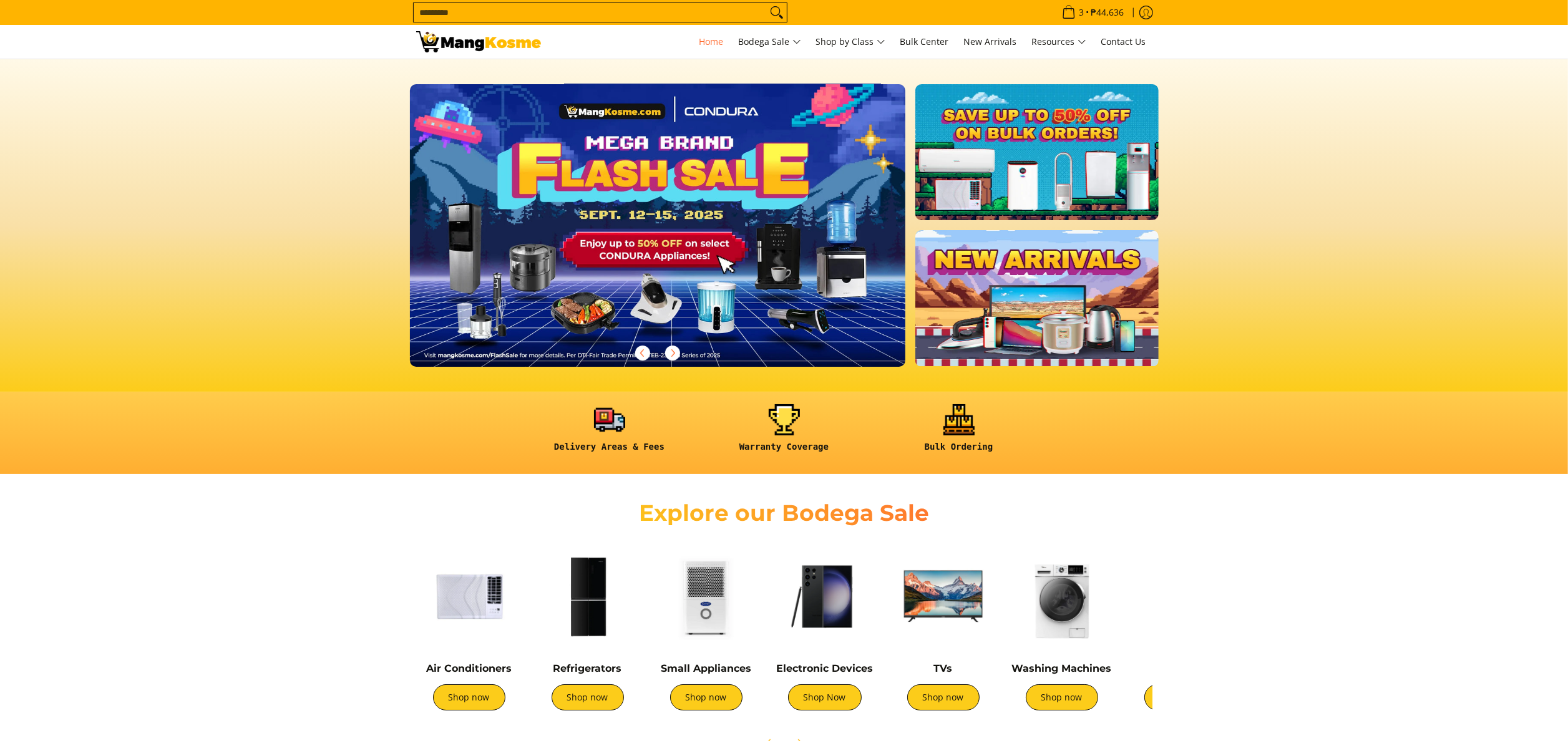
click at [702, 210] on img at bounding box center [658, 225] width 506 height 288
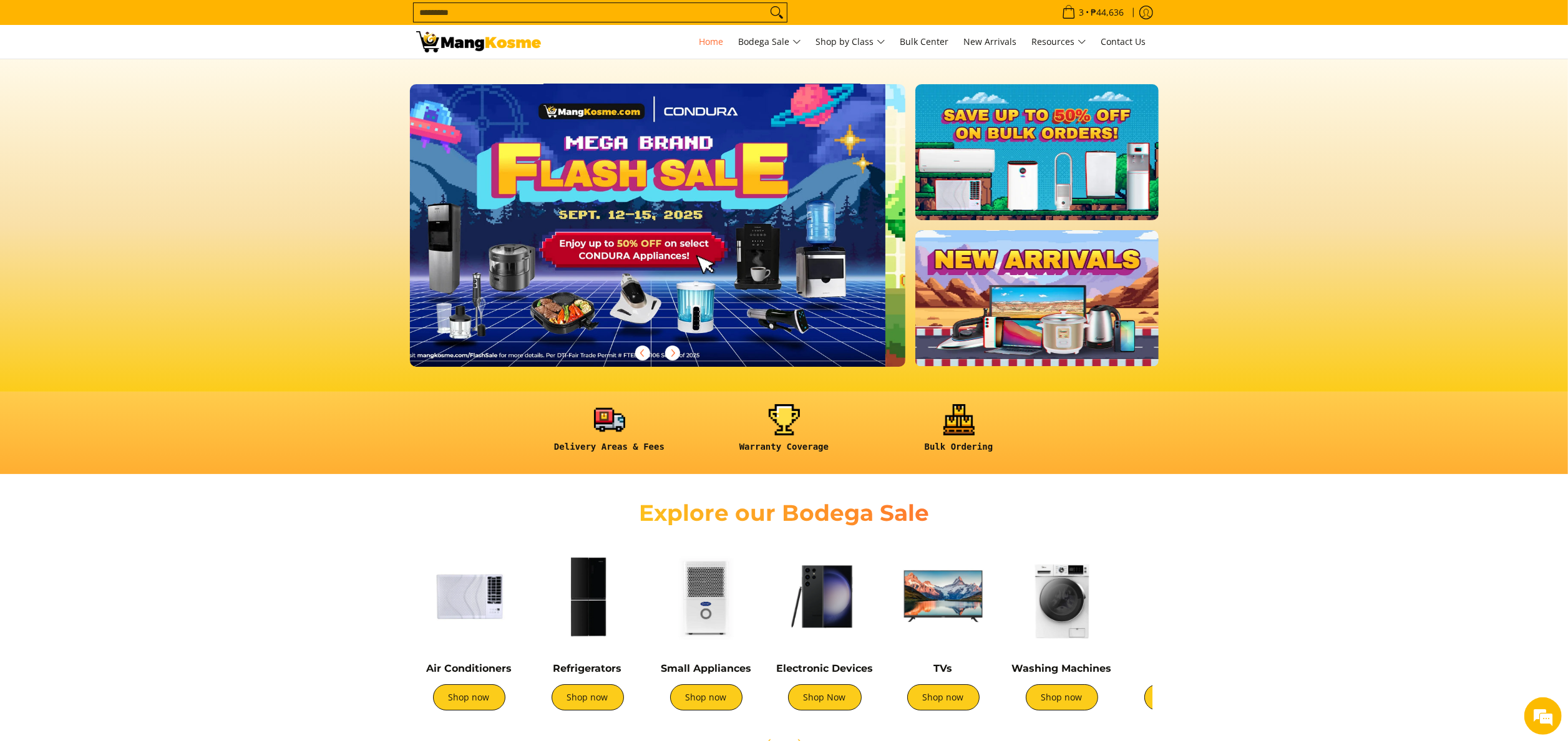
click at [630, 218] on img at bounding box center [637, 225] width 506 height 288
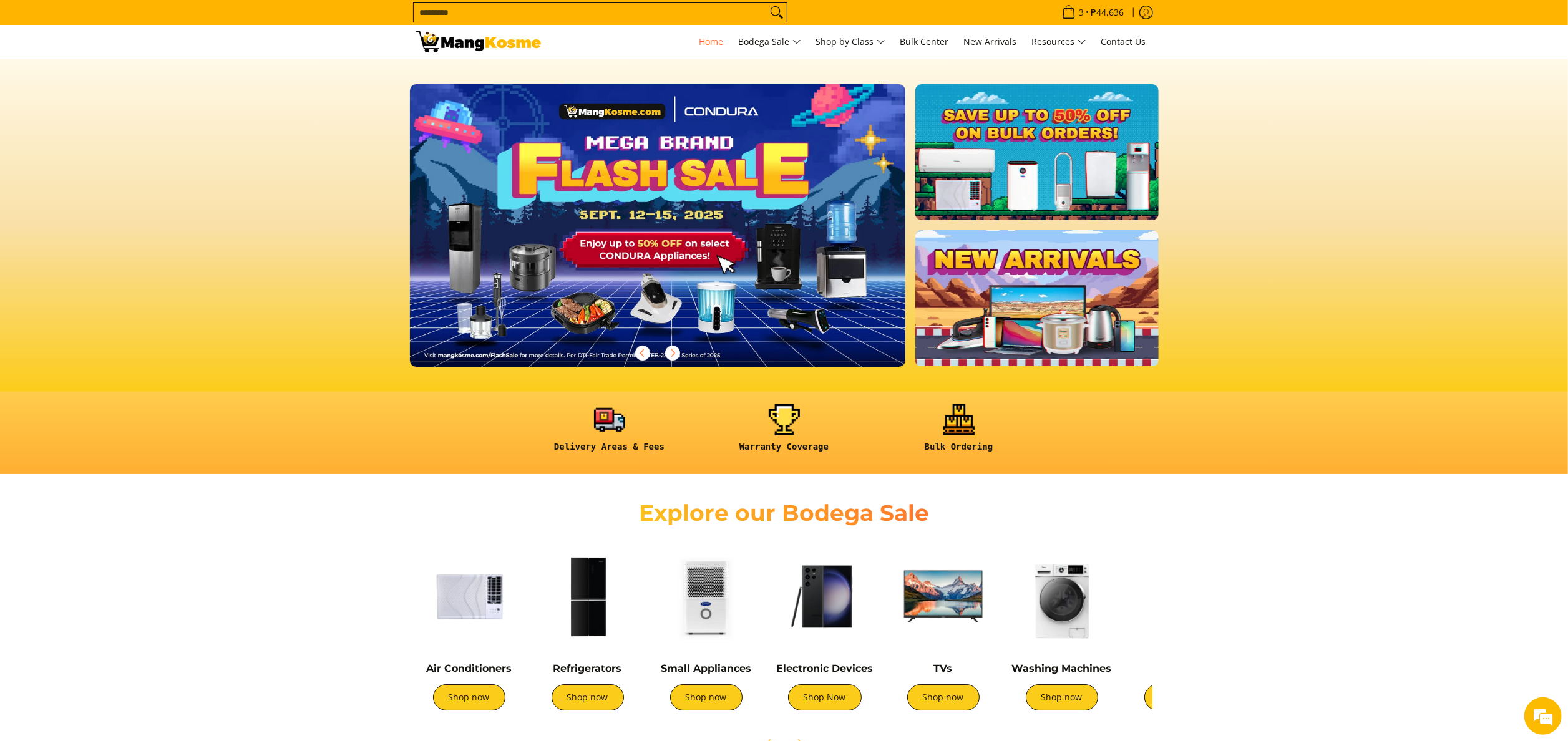
click at [669, 230] on img at bounding box center [658, 225] width 506 height 288
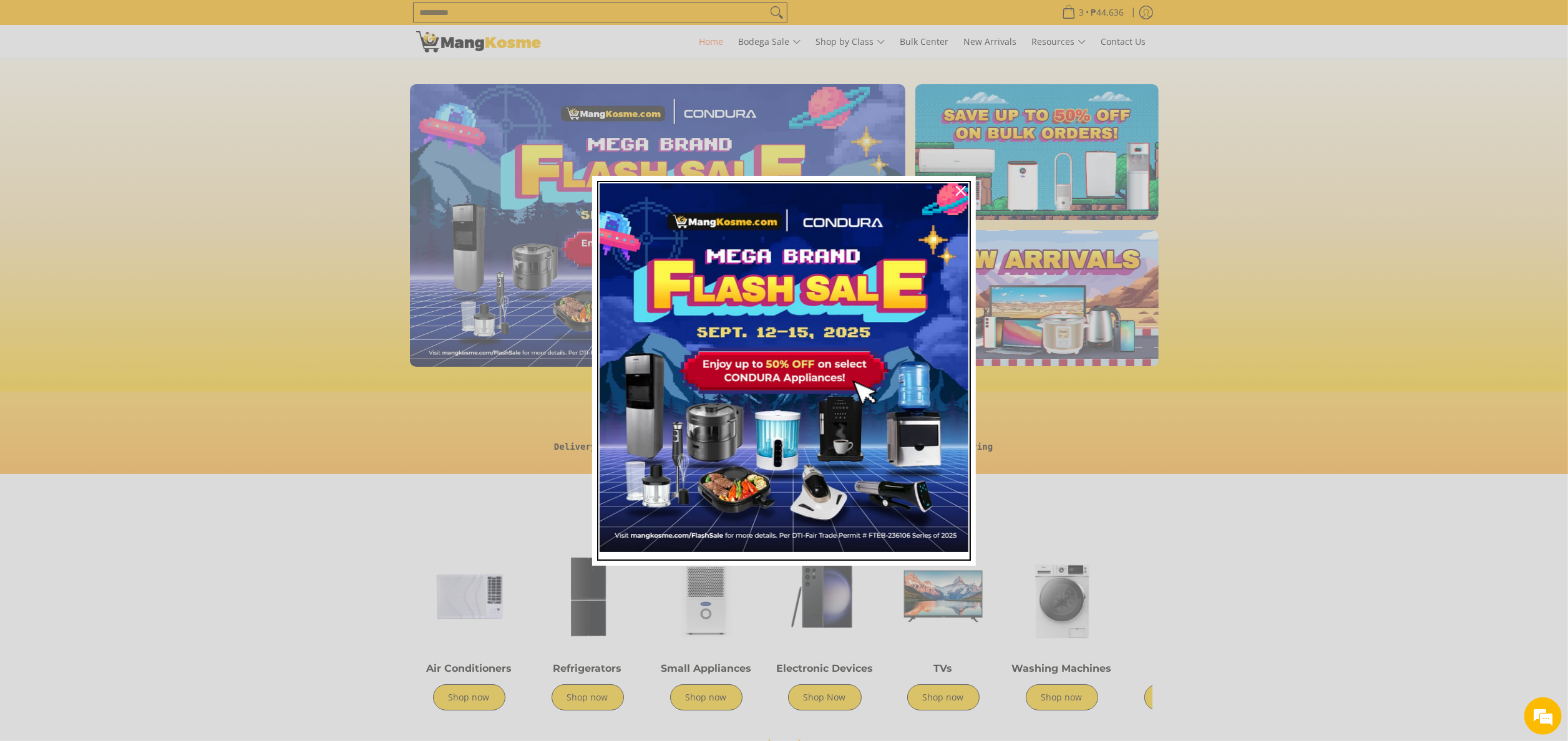
click at [762, 334] on img "Marketing offer form" at bounding box center [784, 368] width 369 height 369
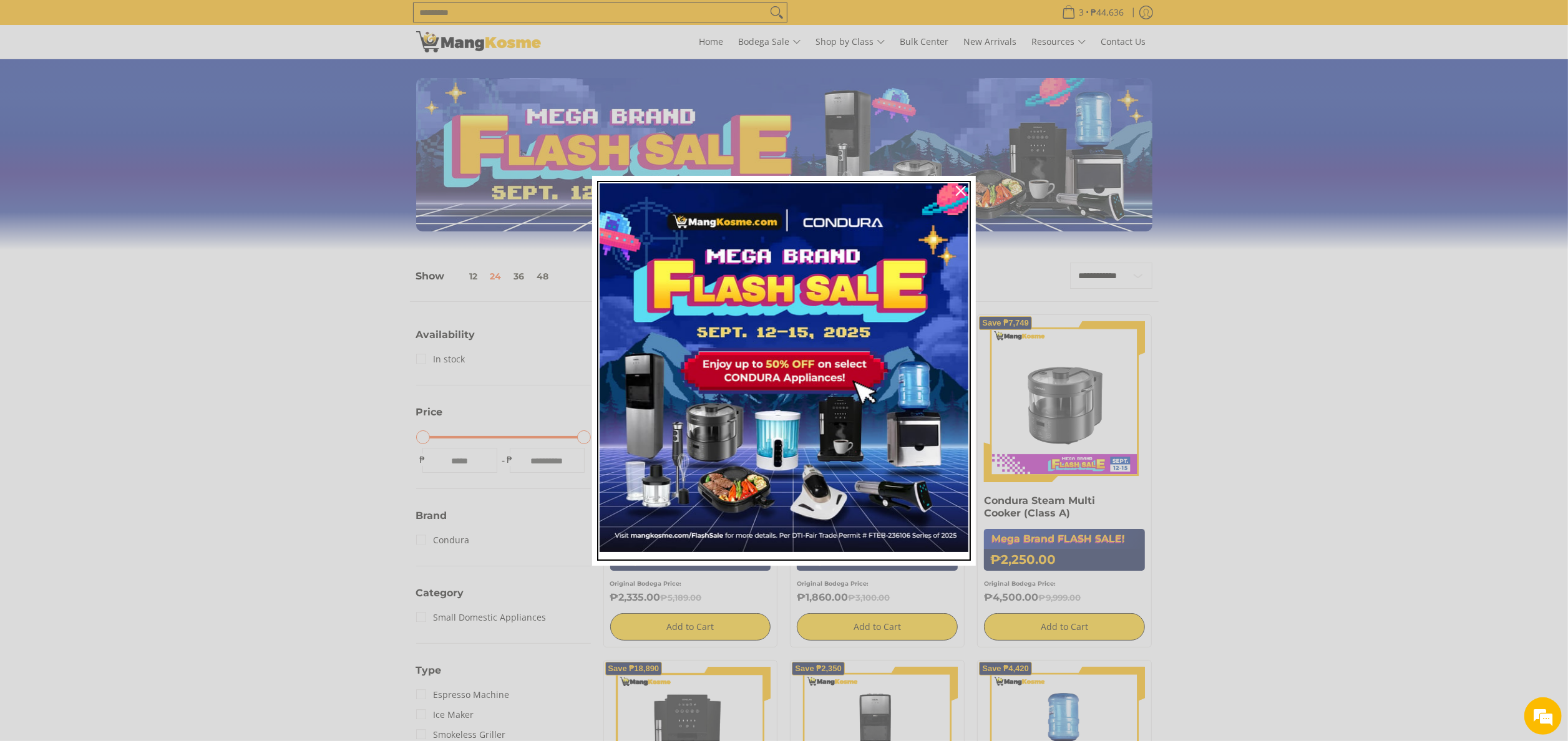
drag, startPoint x: 752, startPoint y: 332, endPoint x: 803, endPoint y: 331, distance: 51.0
click at [753, 332] on img "Marketing offer form" at bounding box center [784, 368] width 369 height 369
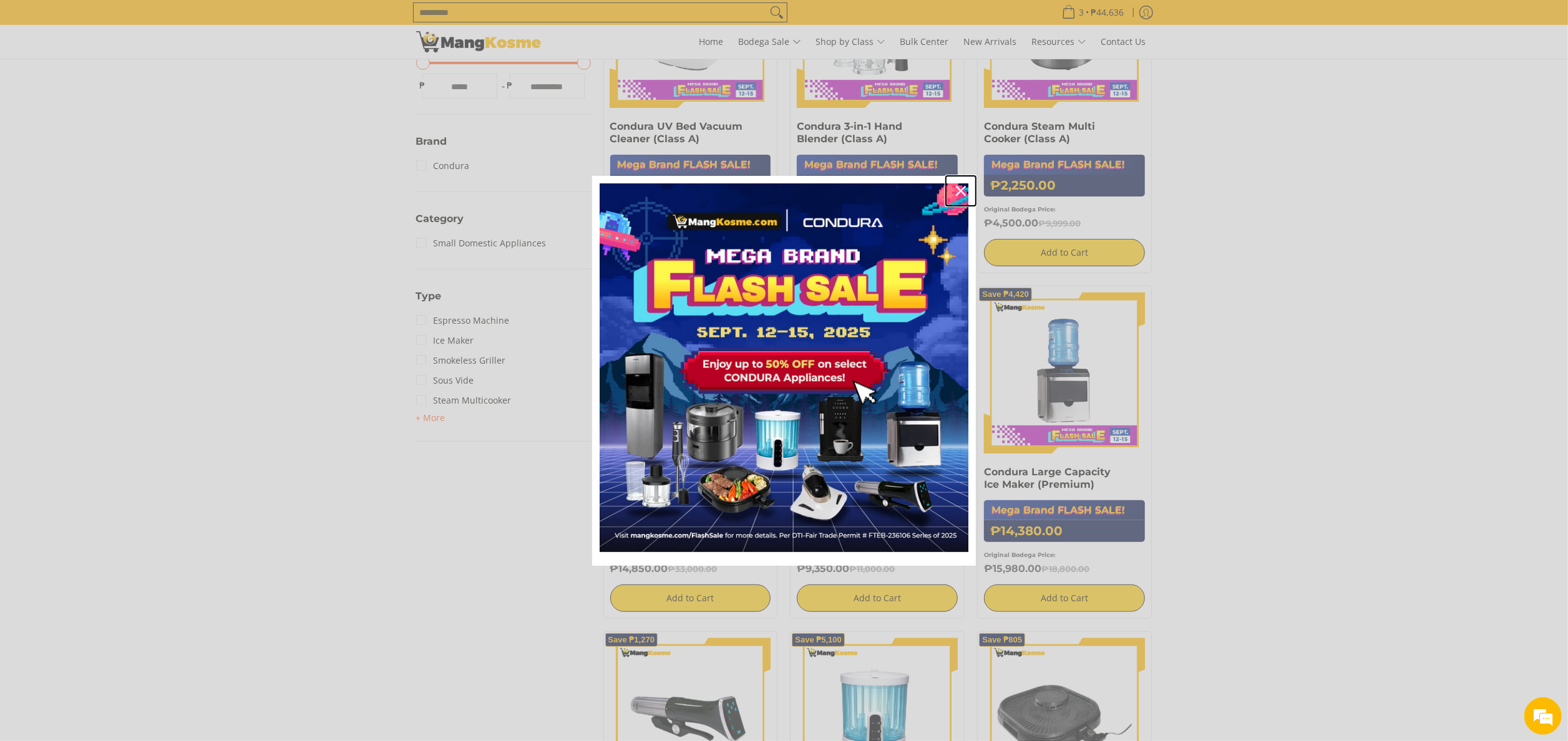
click at [958, 197] on div "Close" at bounding box center [961, 191] width 20 height 20
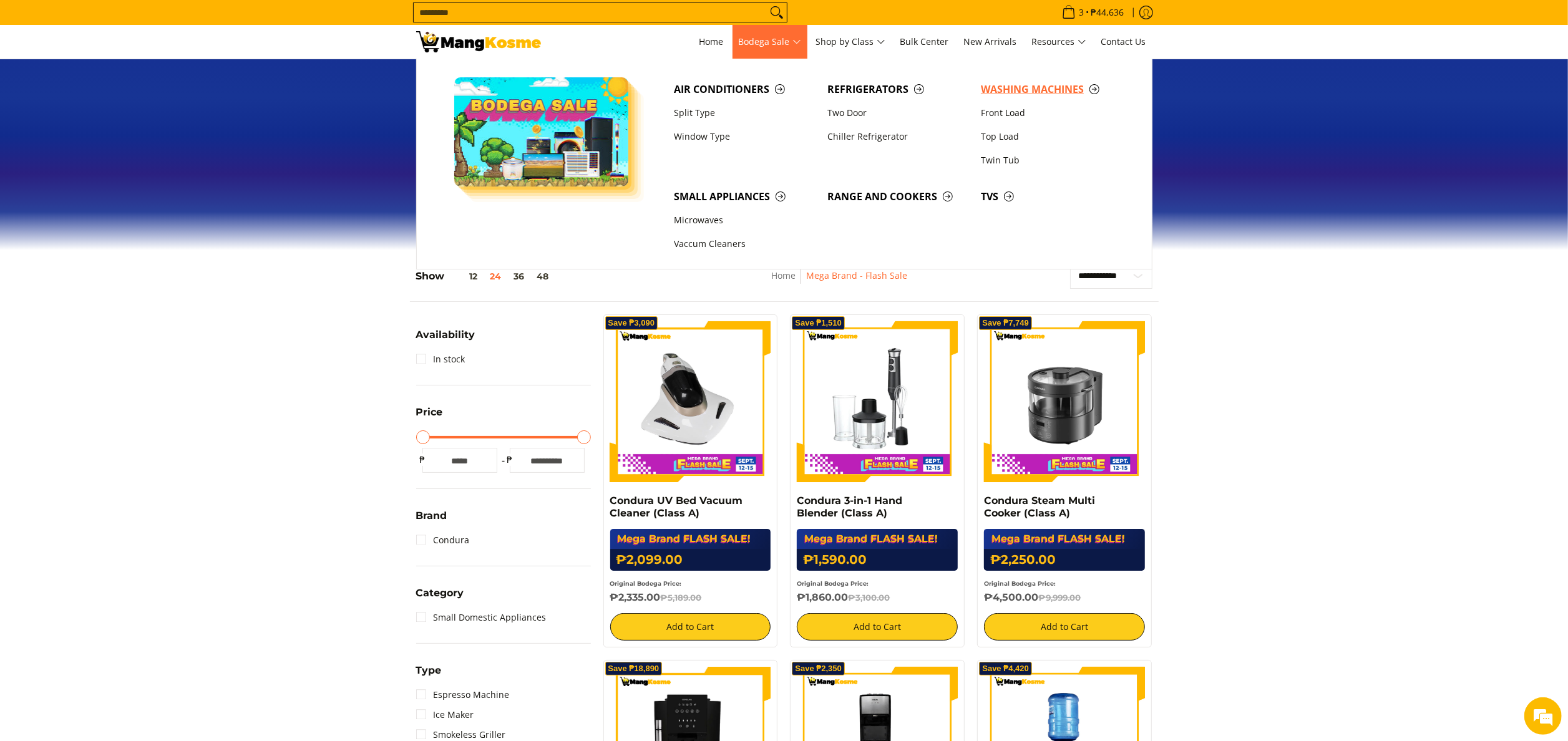
click at [986, 91] on span "Washing Machines" at bounding box center [1051, 89] width 141 height 16
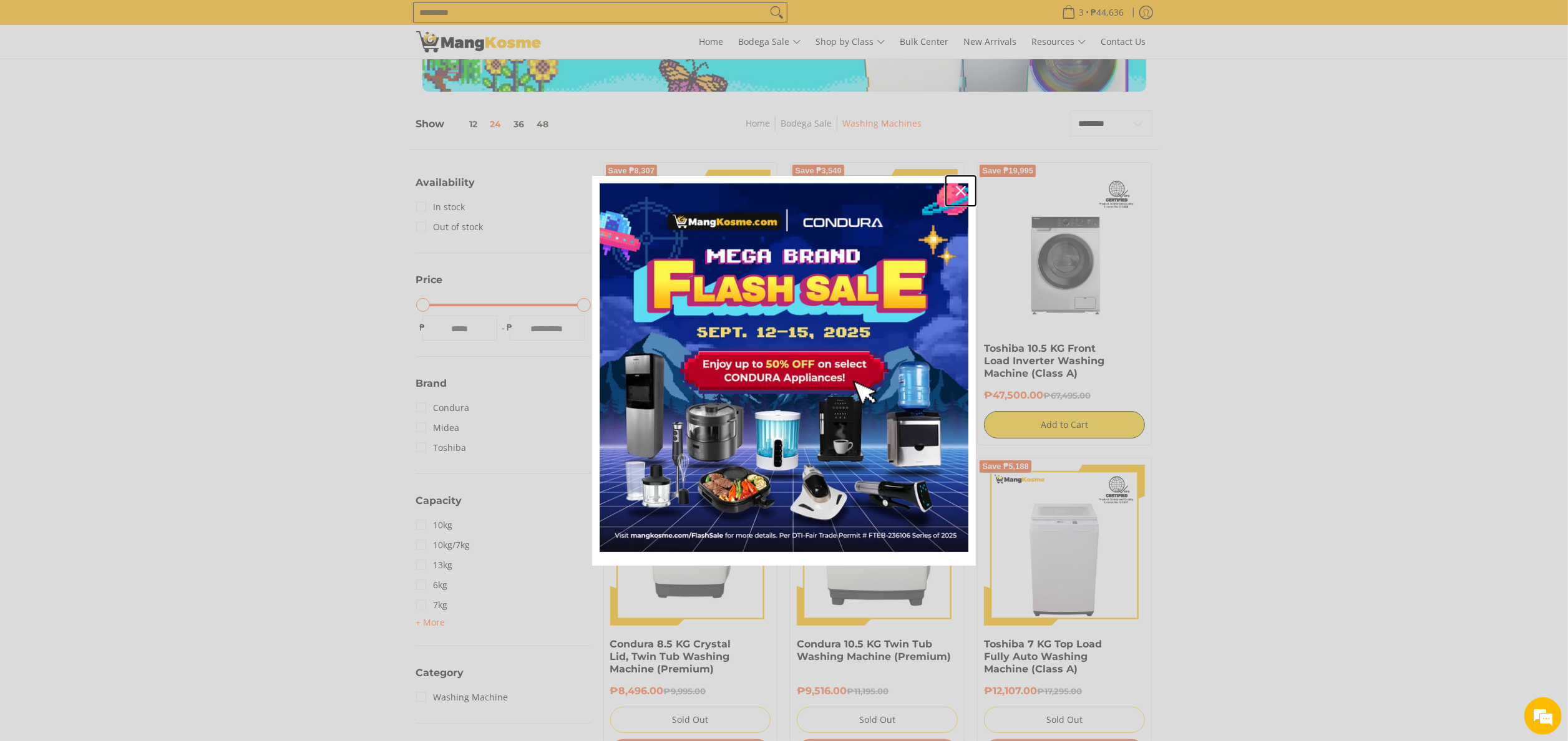
click at [971, 188] on button "Close" at bounding box center [961, 191] width 30 height 30
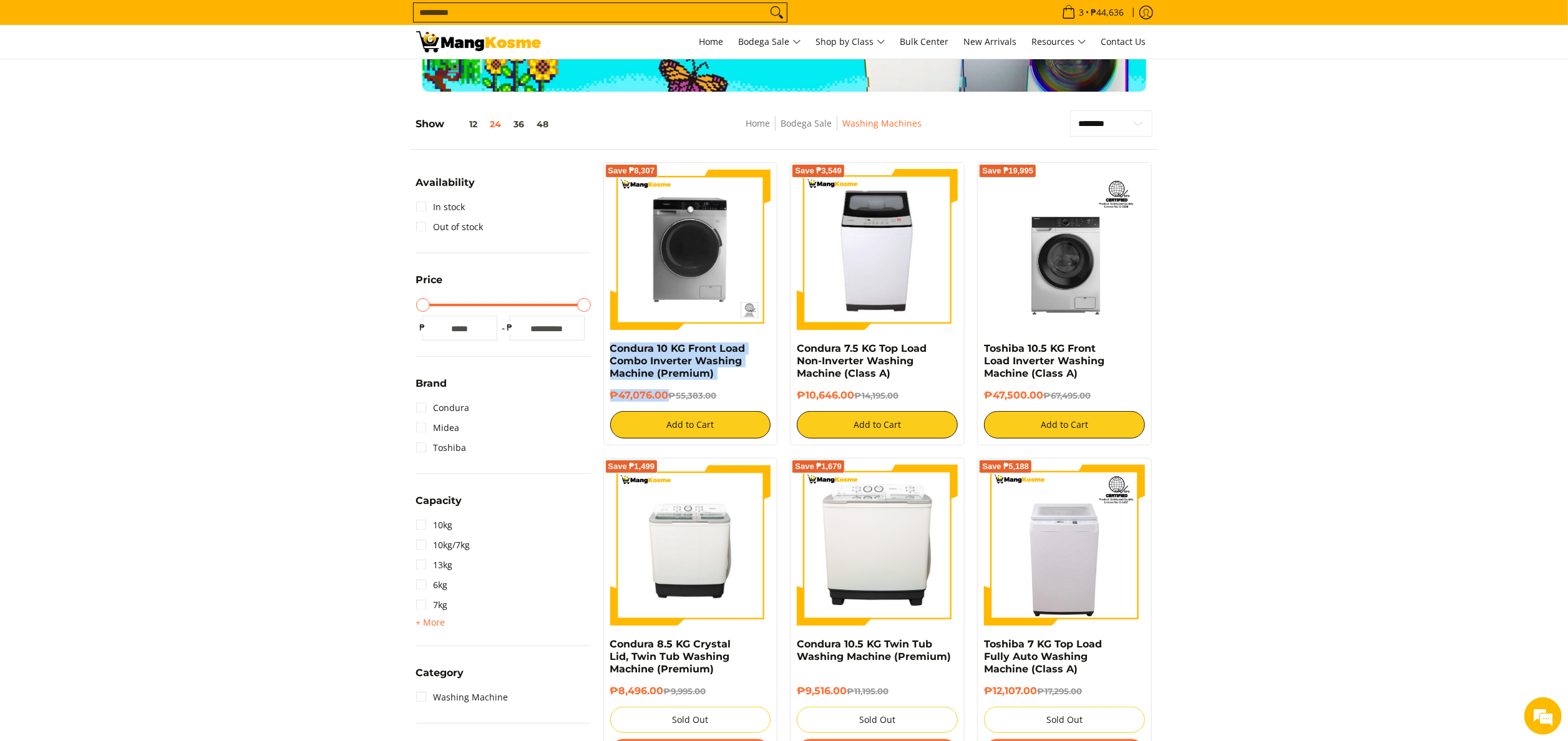
drag, startPoint x: 607, startPoint y: 348, endPoint x: 667, endPoint y: 393, distance: 75.0
click at [667, 393] on div "Save ₱8,307 Condura 10 KG Front Load Combo Inverter Washing Machine (Premium) ₱…" at bounding box center [690, 304] width 174 height 283
copy div "Condura 10 KG Front Load Combo Inverter Washing Machine (Premium) ₱47,076.00"
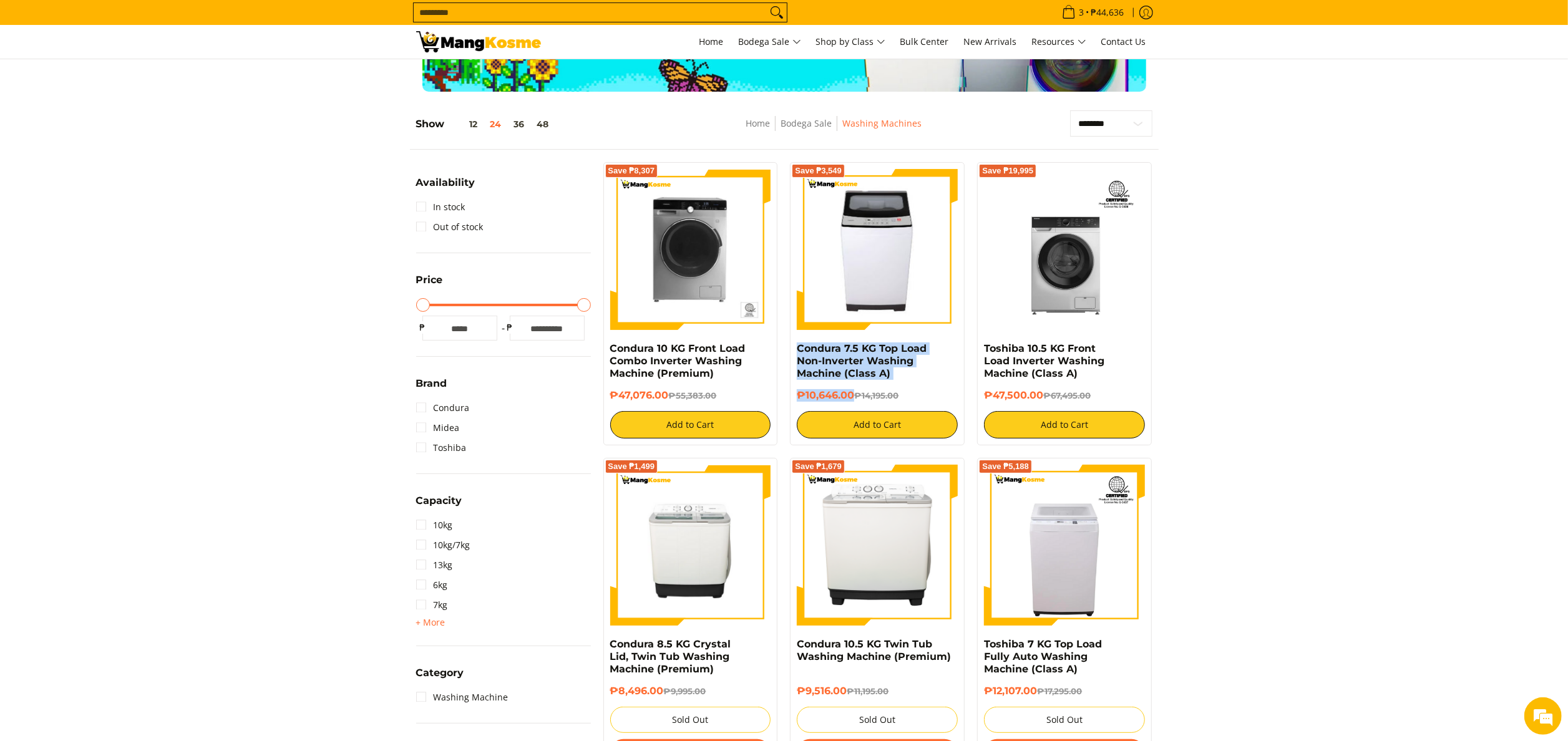
copy div "Condura 7.5 KG Top Load Non-Inverter Washing Machine (Class A) ₱10,646.00"
drag, startPoint x: 792, startPoint y: 348, endPoint x: 854, endPoint y: 392, distance: 76.0
click at [854, 392] on div "Save ₱3,549 Condura 7.5 KG Top Load Non-Inverter Washing Machine (Class A) ₱10,…" at bounding box center [877, 304] width 174 height 283
drag, startPoint x: 981, startPoint y: 353, endPoint x: 1041, endPoint y: 395, distance: 73.2
click at [1041, 395] on div "Save ₱19,995 Toshiba 10.5 KG Front Load Inverter Washing Machine (Class A) ₱47,…" at bounding box center [1064, 304] width 174 height 283
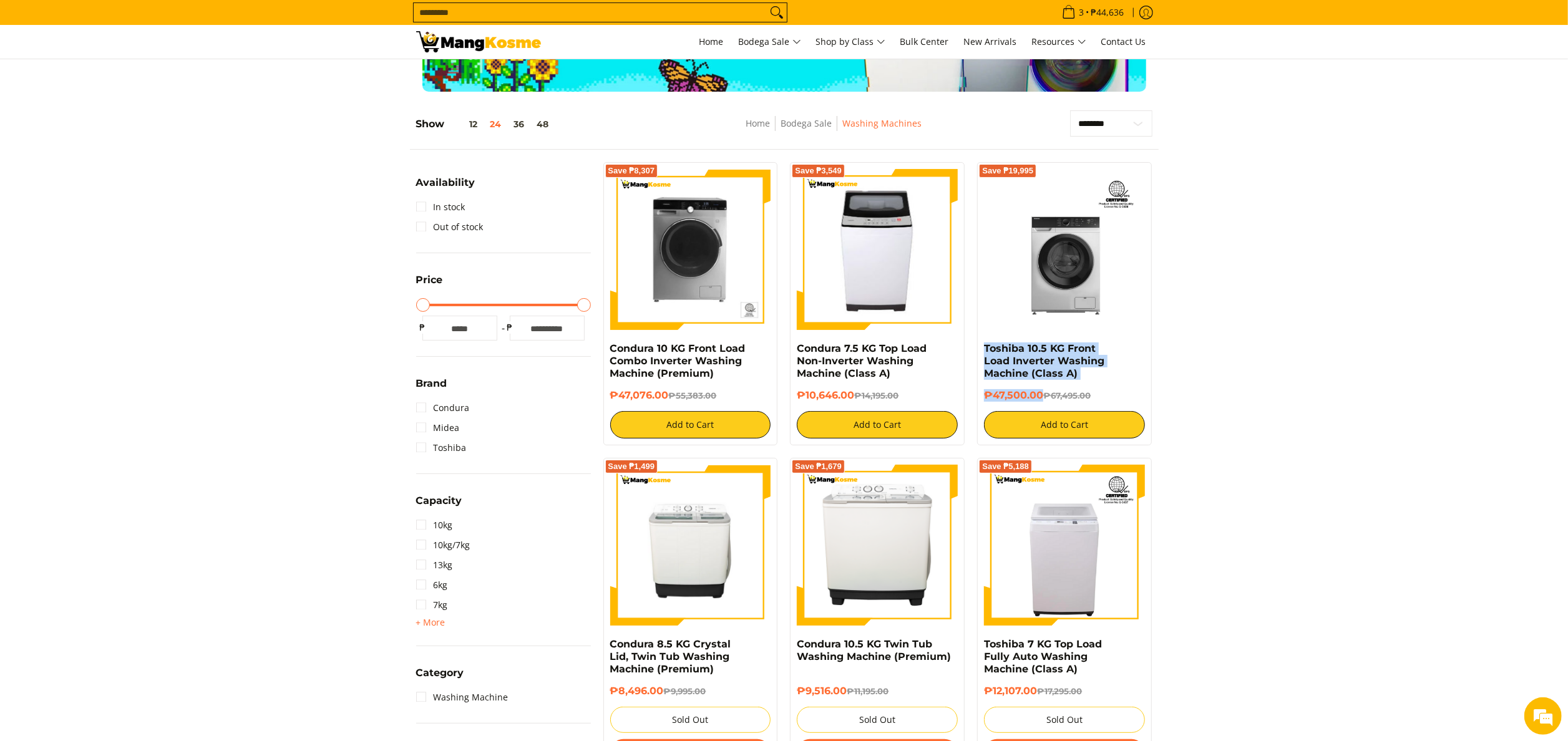
copy div "Toshiba 10.5 KG Front Load Inverter Washing Machine (Class A) ₱47,500.00"
